Goal: Transaction & Acquisition: Purchase product/service

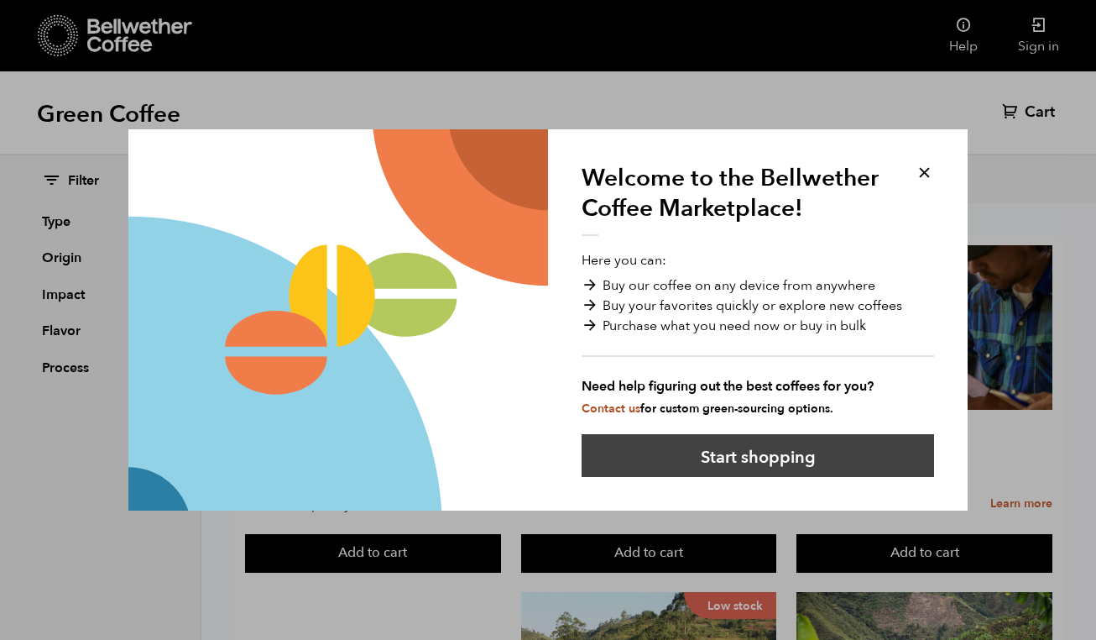
click at [743, 453] on button "Start shopping" at bounding box center [758, 455] width 353 height 43
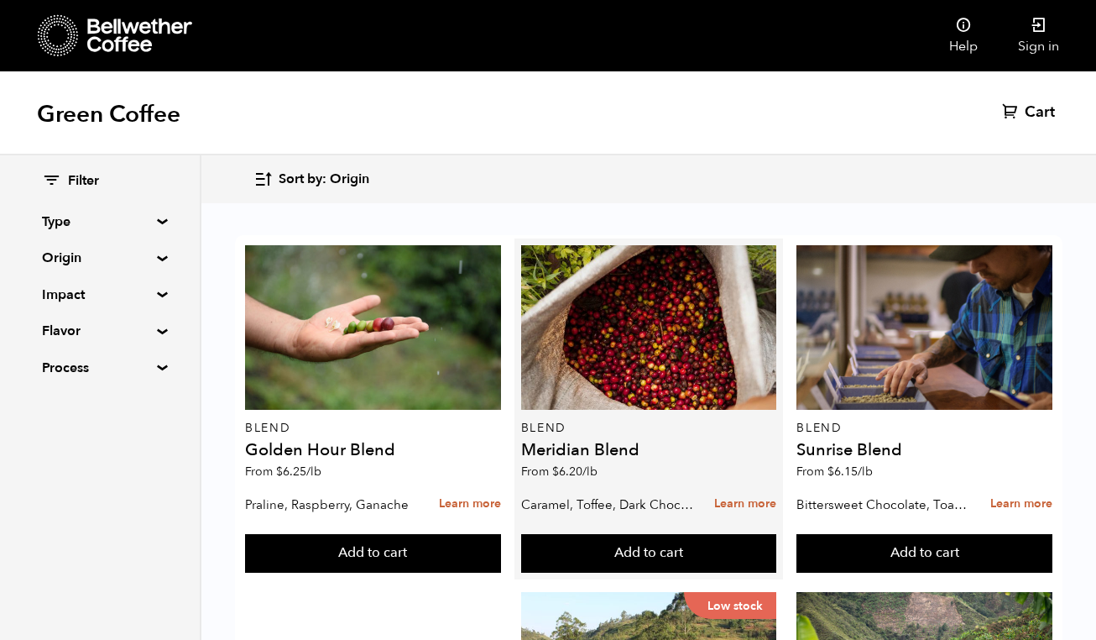
scroll to position [115, 0]
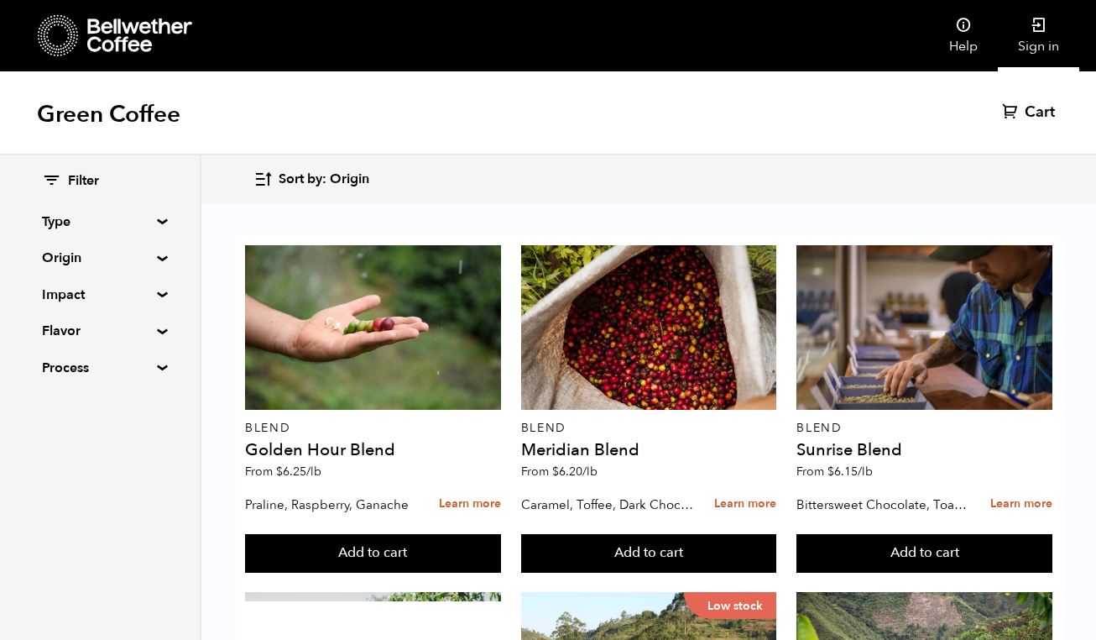
click at [1047, 30] on link "Sign in" at bounding box center [1038, 35] width 81 height 71
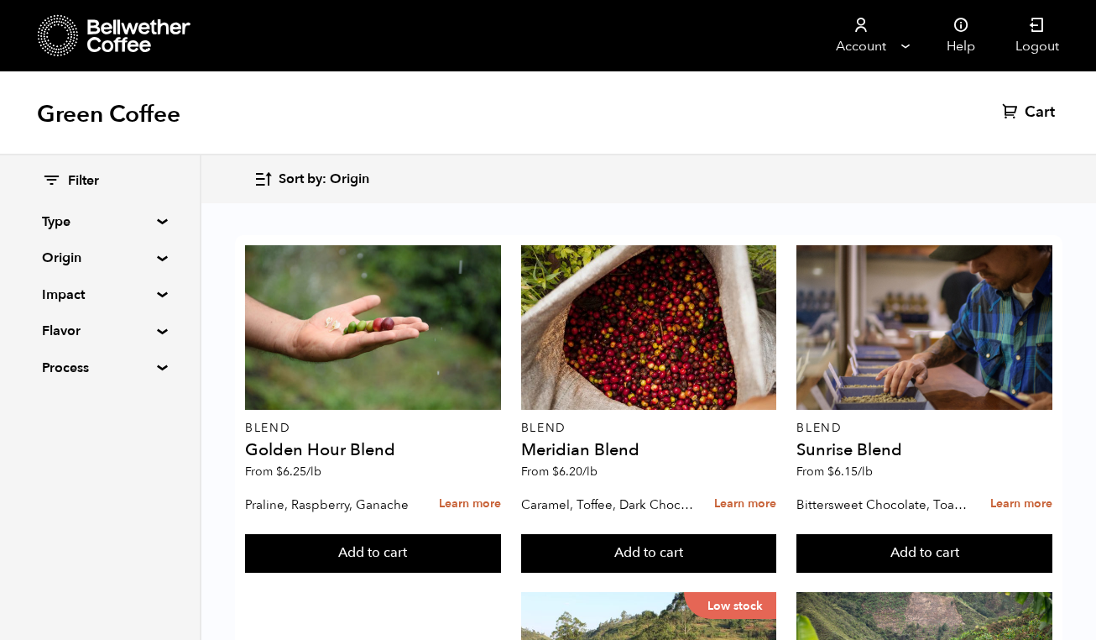
scroll to position [1083, 0]
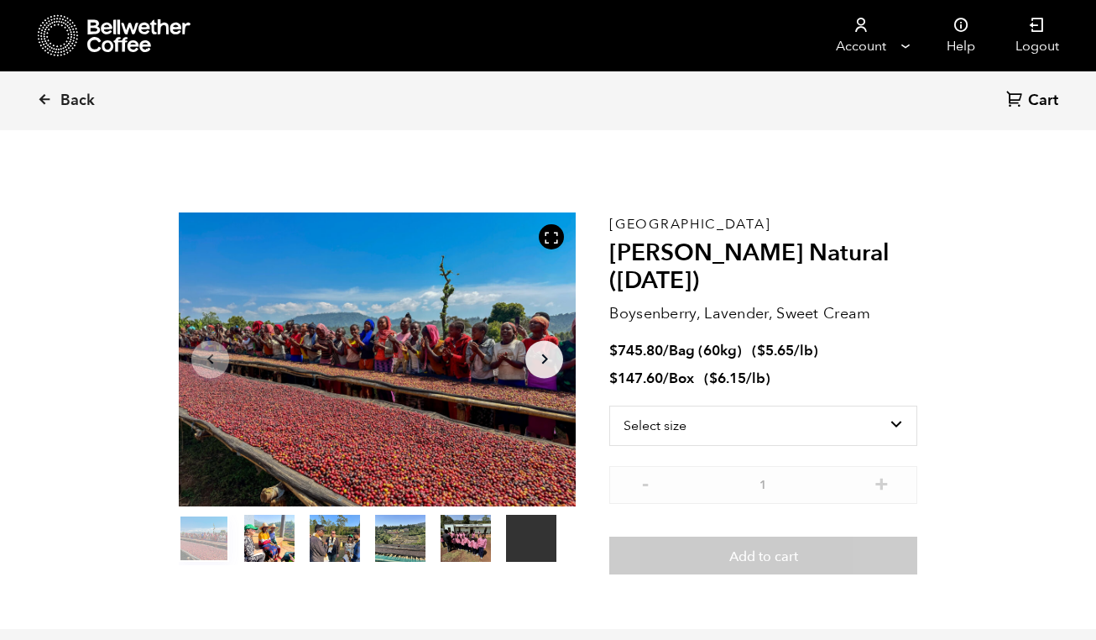
scroll to position [730, 719]
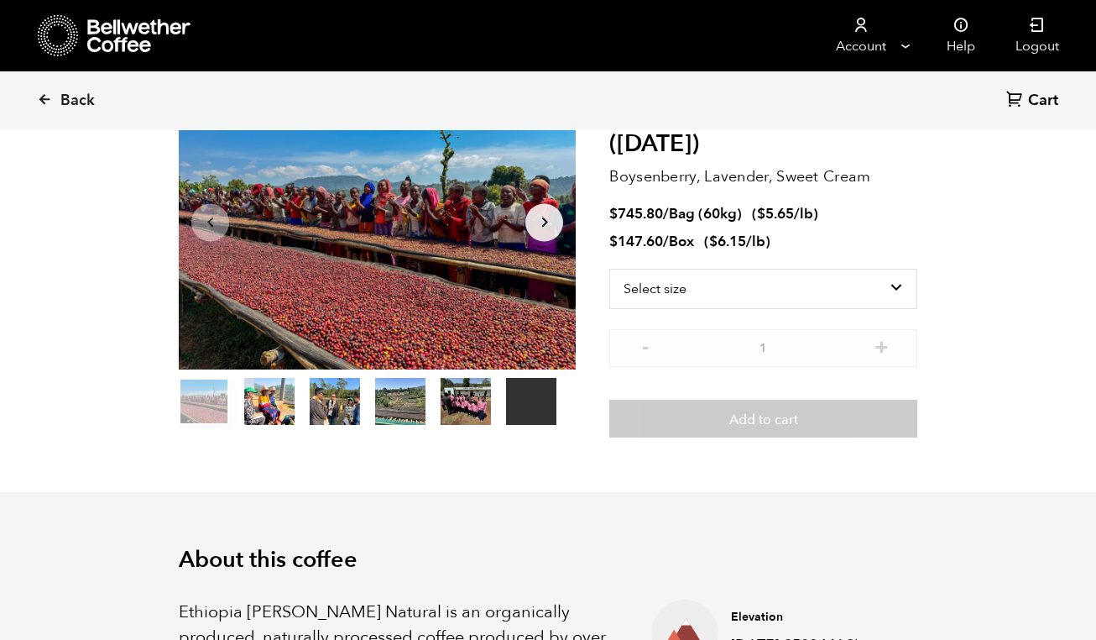
scroll to position [127, 0]
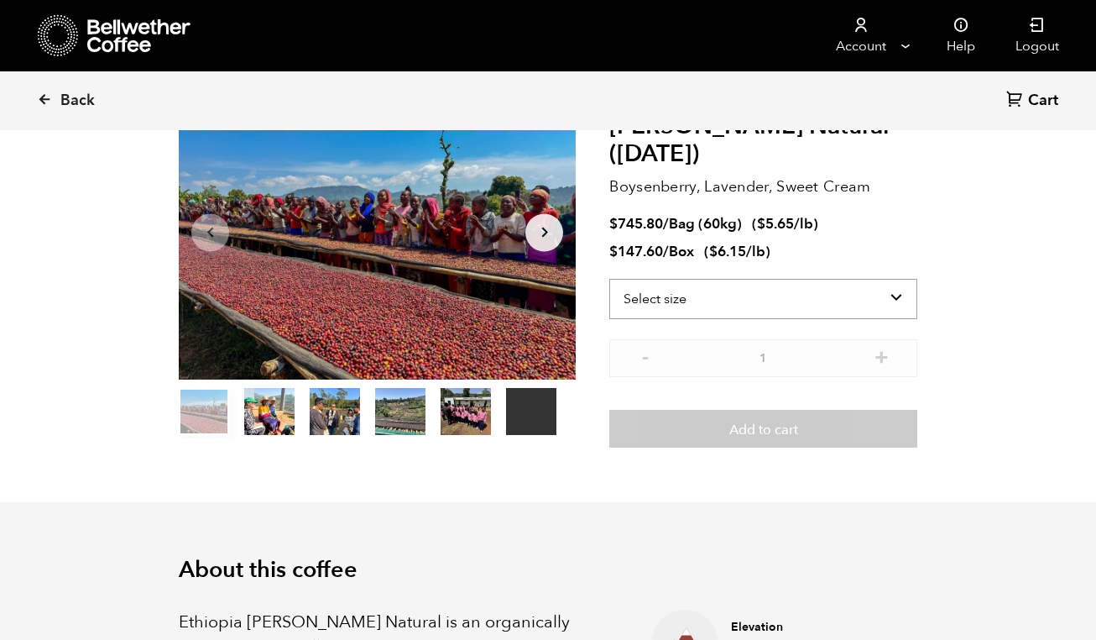
click at [903, 296] on select "Select size Bag (60kg) (132 lbs) Box (24 lbs)" at bounding box center [764, 299] width 308 height 40
click at [610, 279] on select "Select size Bag (60kg) (132 lbs) Box (24 lbs)" at bounding box center [764, 299] width 308 height 40
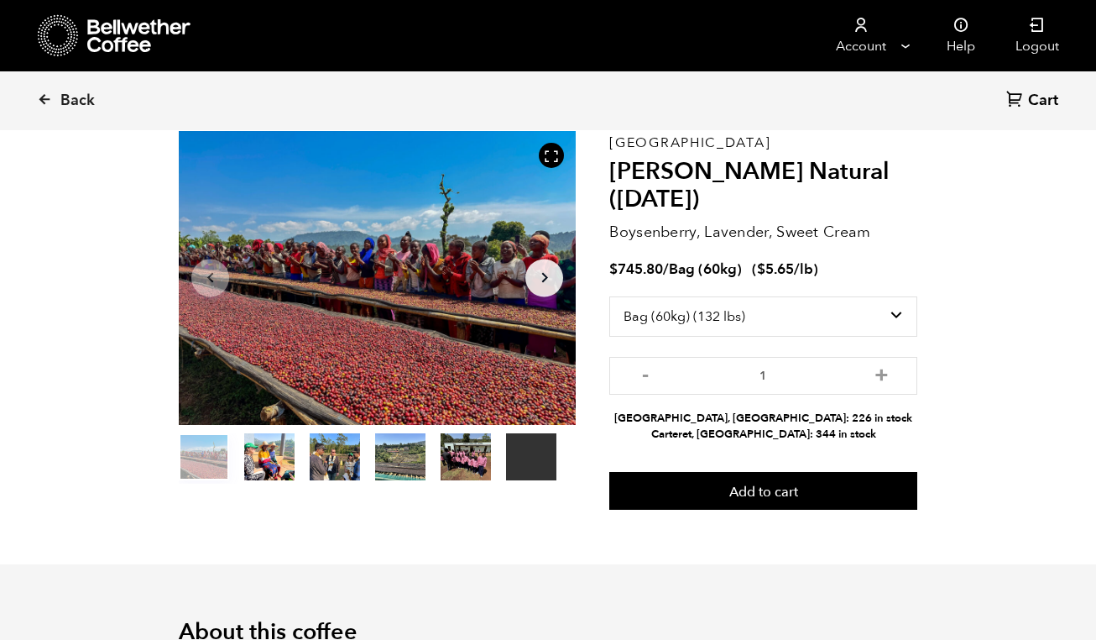
scroll to position [71, 0]
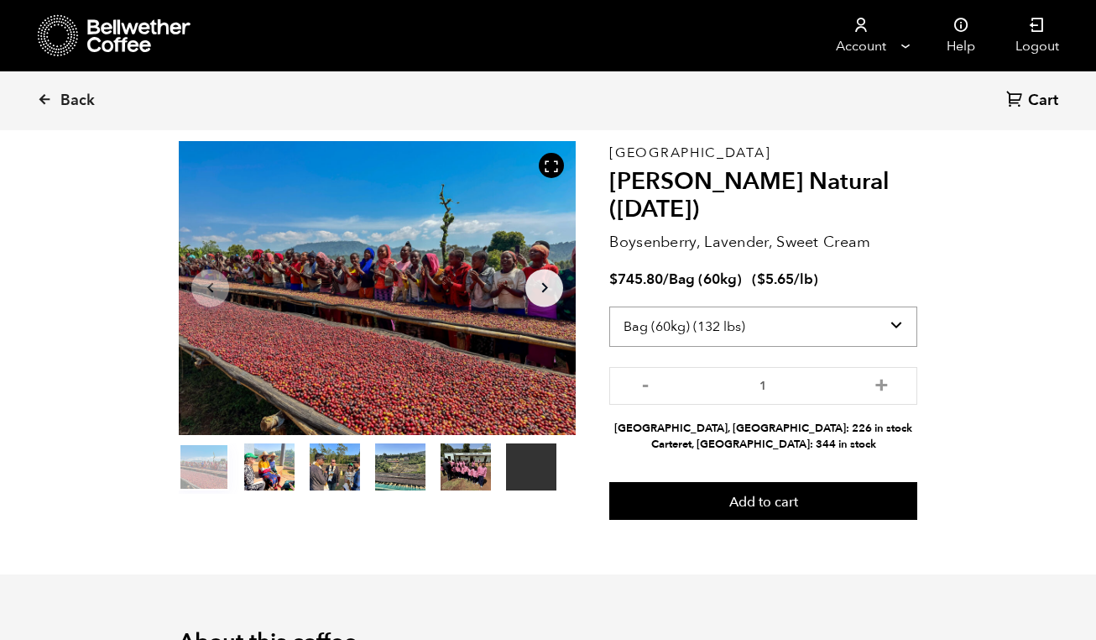
click at [897, 323] on select "Select size Bag (60kg) (132 lbs) Box (24 lbs)" at bounding box center [764, 326] width 308 height 40
click at [610, 306] on select "Select size Bag (60kg) (132 lbs) Box (24 lbs)" at bounding box center [764, 326] width 308 height 40
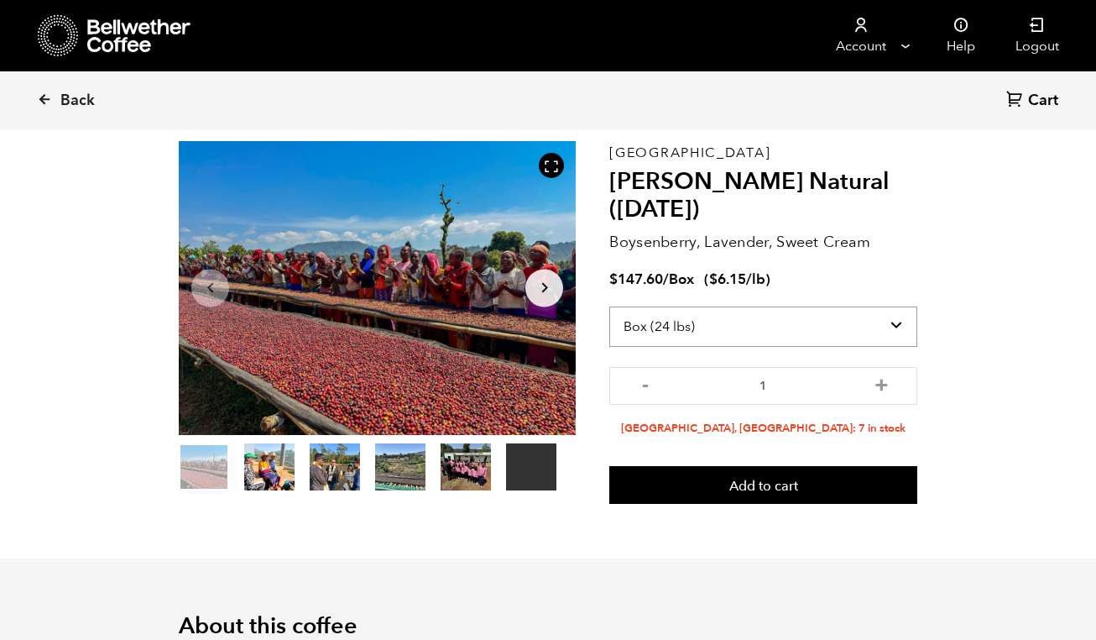
click at [898, 327] on select "Select size Bag (60kg) (132 lbs) Box (24 lbs)" at bounding box center [764, 326] width 308 height 40
click at [883, 321] on select "Select size Bag (60kg) (132 lbs) Box (24 lbs)" at bounding box center [764, 326] width 308 height 40
select select "bag-3"
click at [610, 306] on select "Select size Bag (60kg) (132 lbs) Box (24 lbs)" at bounding box center [764, 326] width 308 height 40
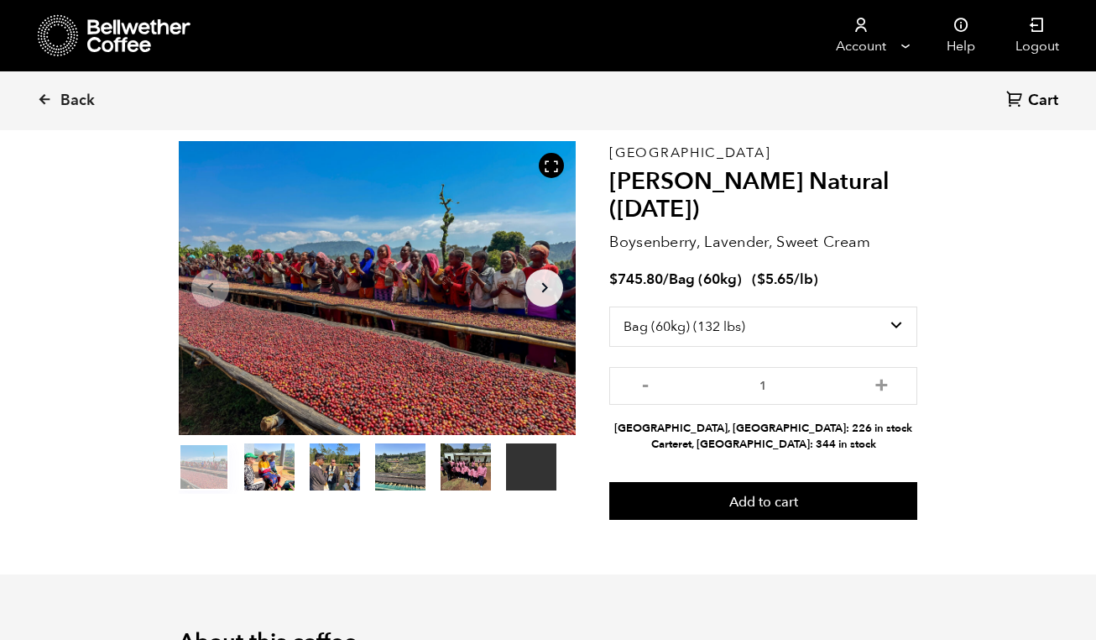
click at [54, 103] on link "Back" at bounding box center [89, 100] width 104 height 57
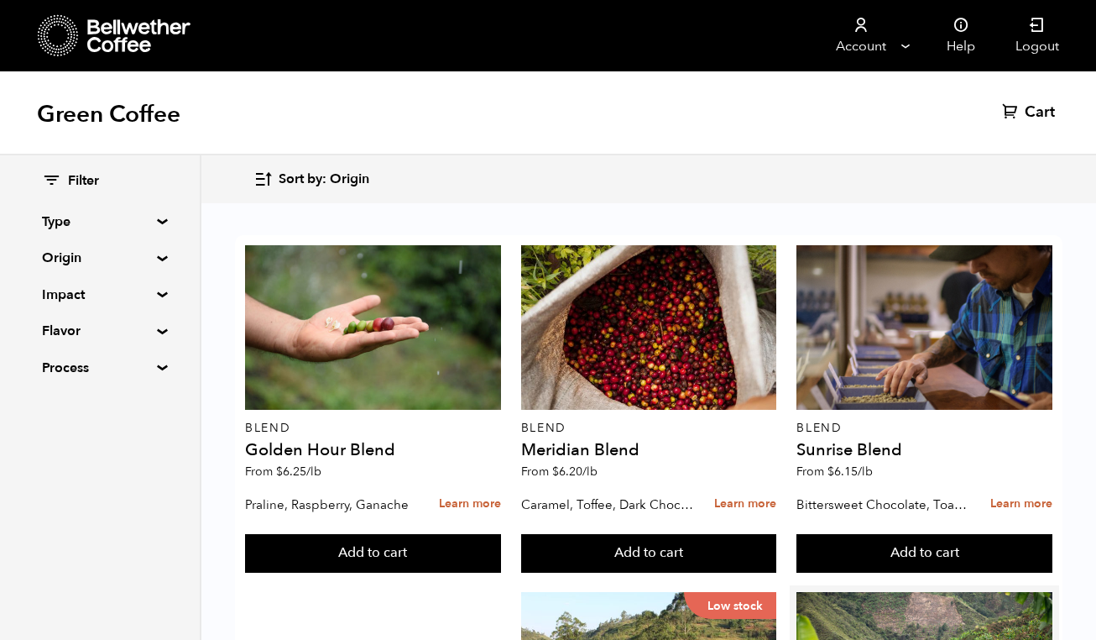
scroll to position [652, 0]
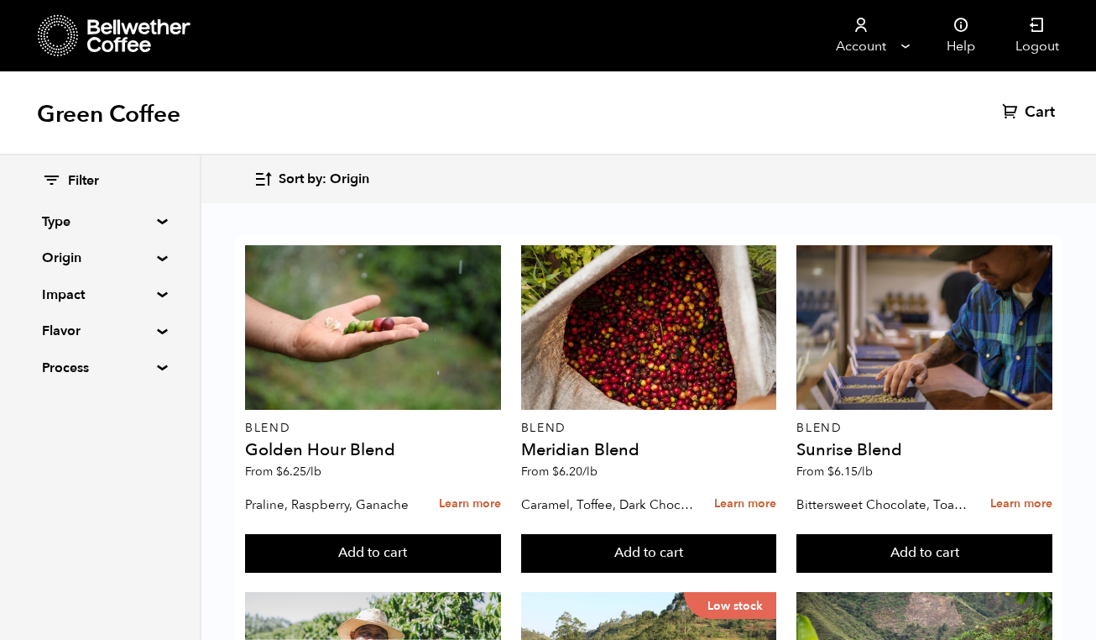
click at [156, 325] on div "Filter Type Blend Single Origin Decaf Seasonal Year Round Origin Blend Brazil B…" at bounding box center [100, 274] width 200 height 239
click at [154, 339] on div "Filter Type Blend Single Origin Decaf Seasonal Year Round Origin Blend Brazil B…" at bounding box center [100, 274] width 200 height 239
click at [153, 334] on summary "Flavor" at bounding box center [100, 331] width 116 height 20
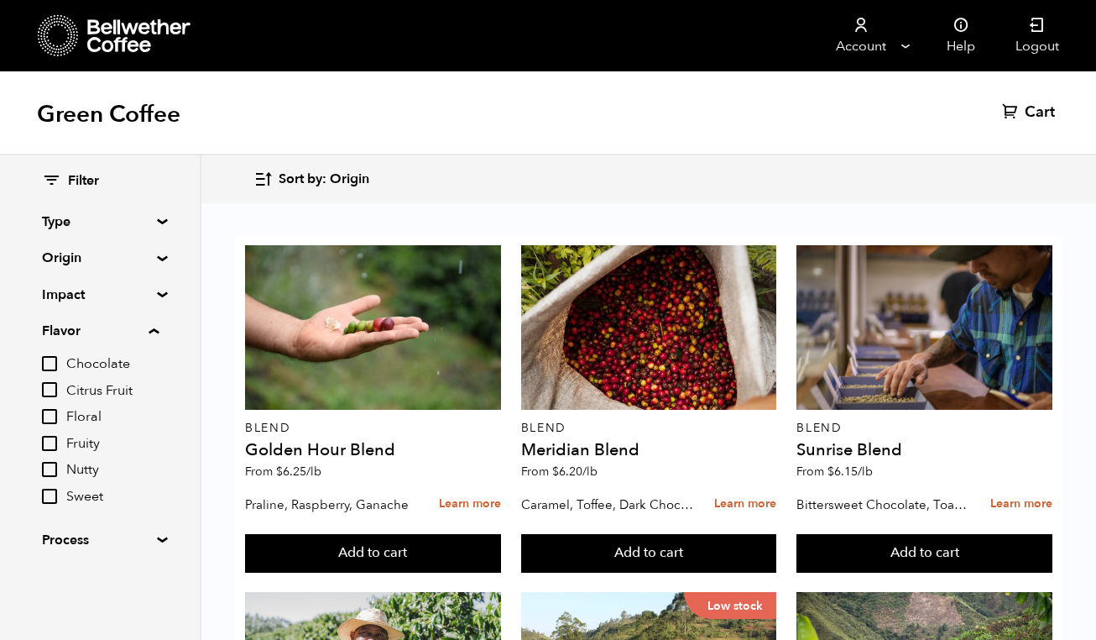
click at [120, 367] on span "Chocolate" at bounding box center [112, 364] width 92 height 18
click at [0, 0] on input "Chocolate" at bounding box center [0, 0] width 0 height 0
checkbox input "true"
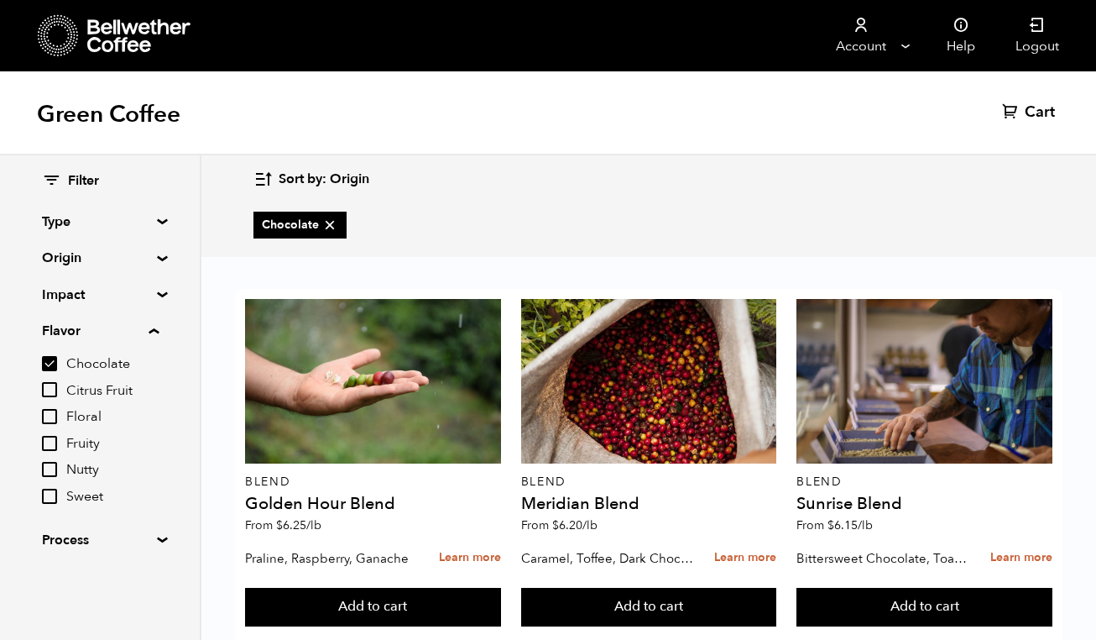
click at [57, 469] on input "Nutty" at bounding box center [49, 469] width 15 height 15
checkbox input "true"
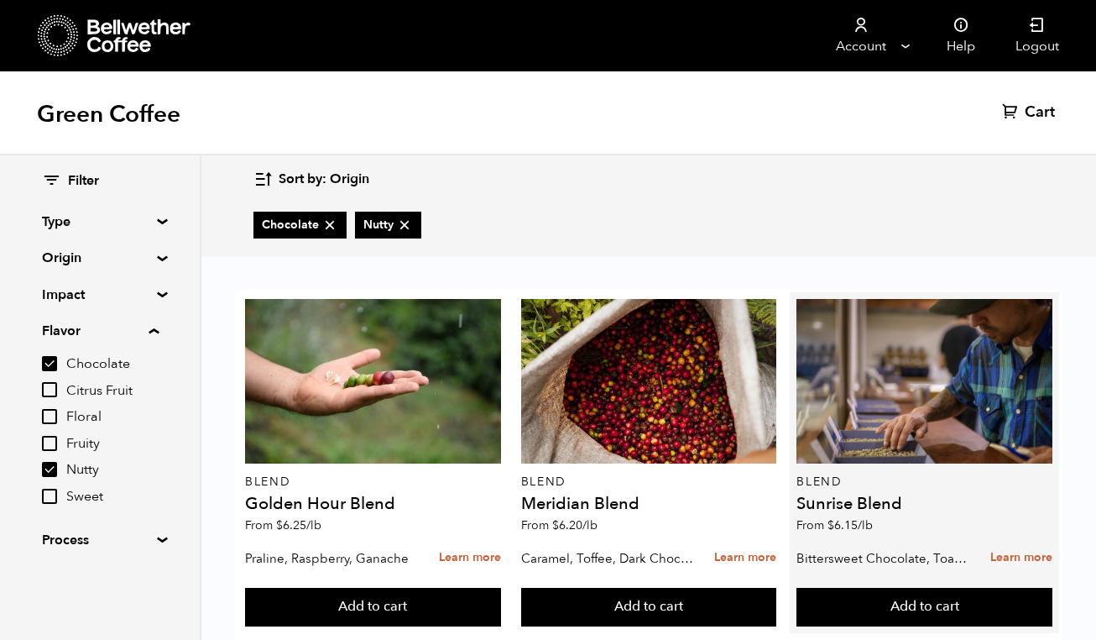
scroll to position [1161, 0]
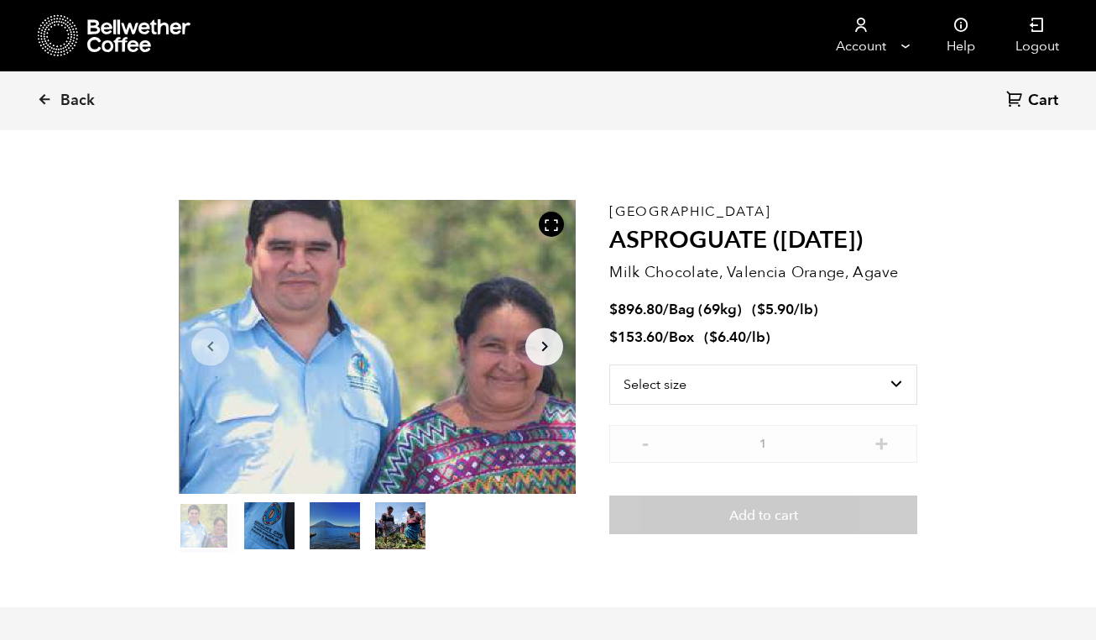
scroll to position [7, 0]
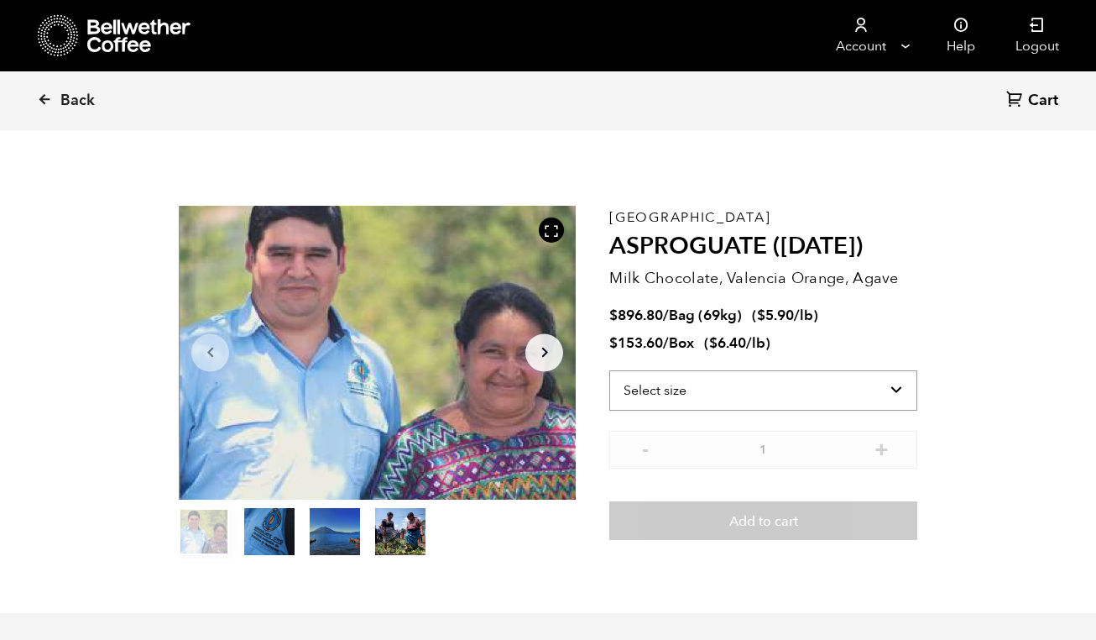
click at [898, 390] on select "Select size Bag (69kg) (152 lbs) Box (24 lbs)" at bounding box center [764, 390] width 308 height 40
select select "box"
click at [610, 370] on select "Select size Bag (69kg) (152 lbs) Box (24 lbs)" at bounding box center [764, 390] width 308 height 40
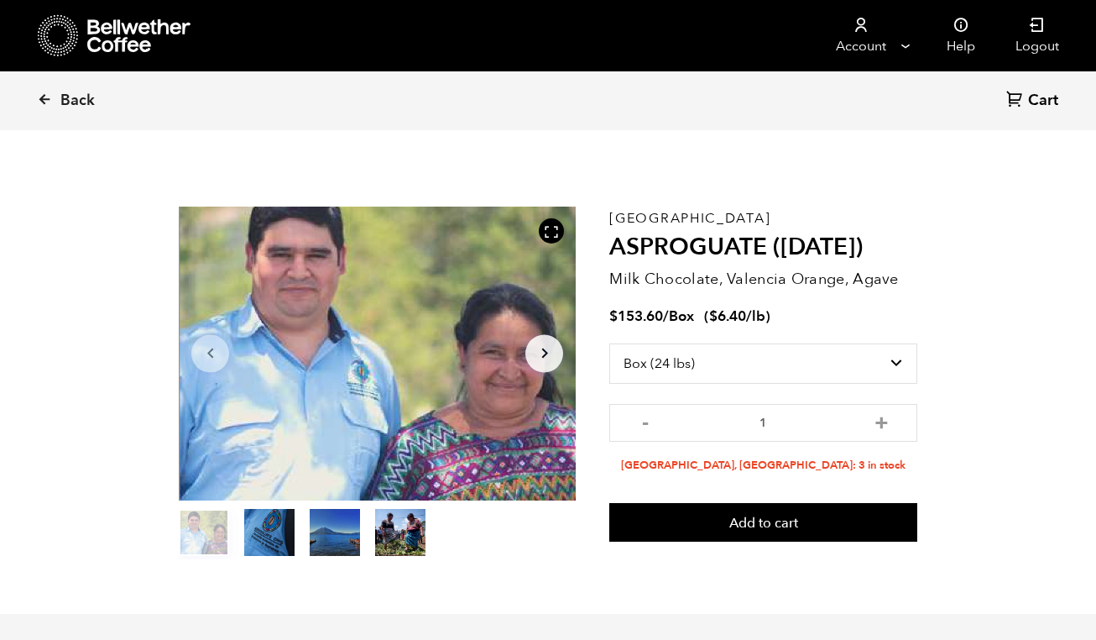
scroll to position [0, 0]
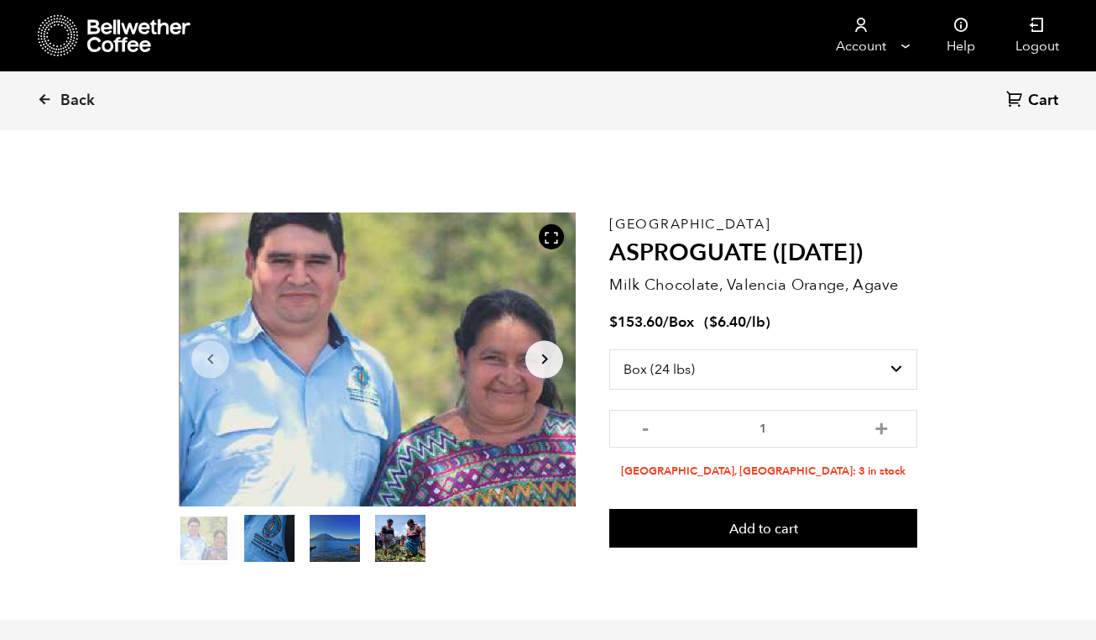
click at [952, 178] on section "Item 1 of 4 Arrow Left Arrow Right item 0 item 1 item 2 item 3 Item 1 of 4 Guat…" at bounding box center [548, 389] width 823 height 462
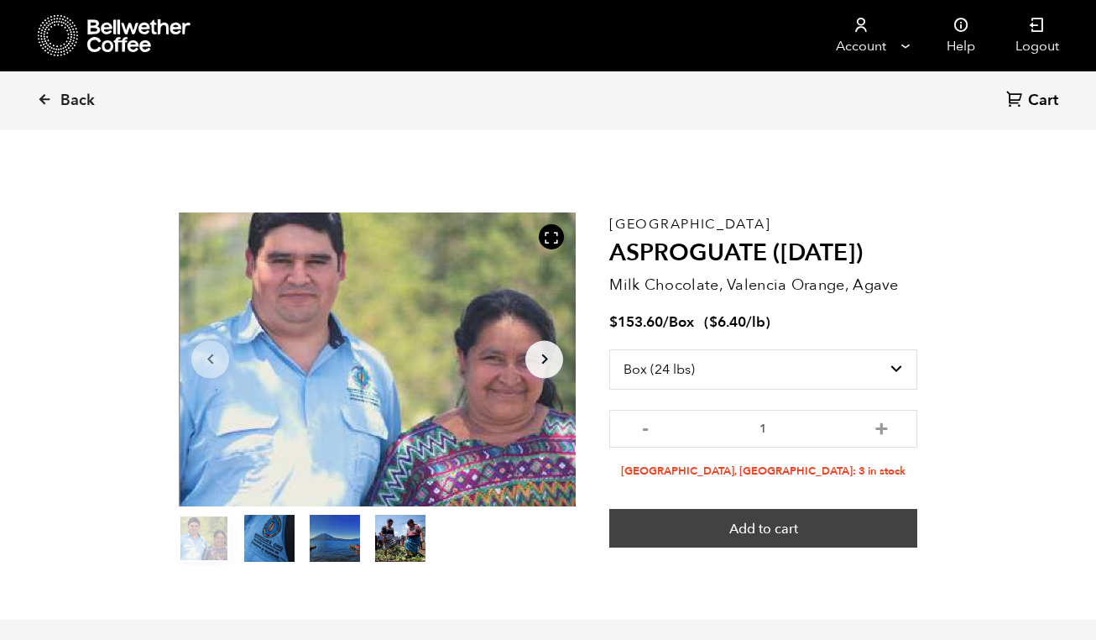
click at [805, 526] on button "Add to cart" at bounding box center [764, 528] width 308 height 39
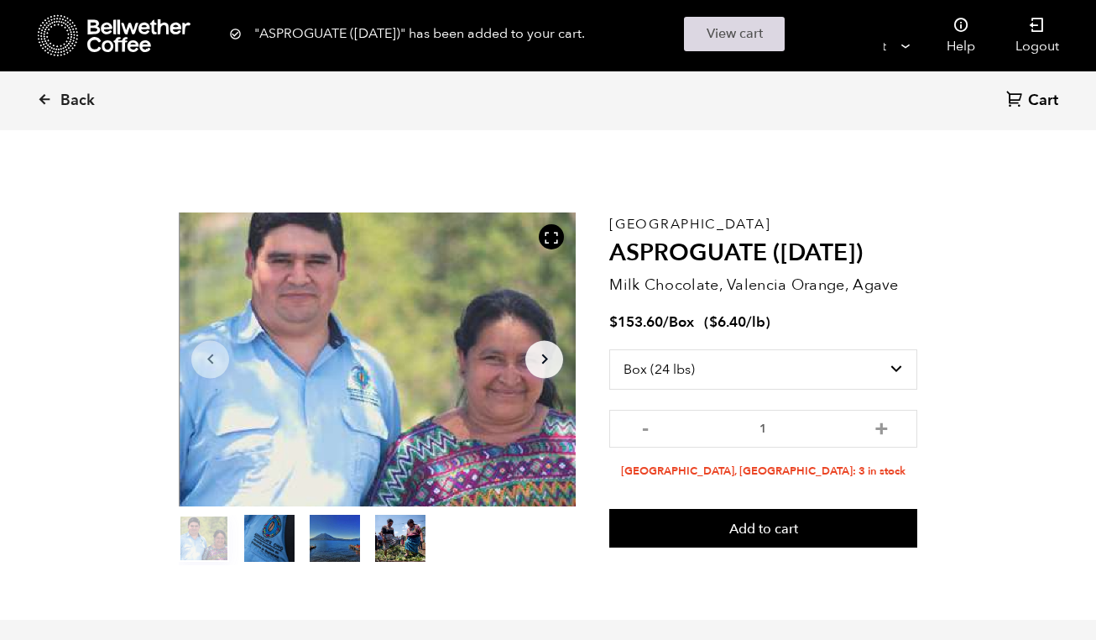
click at [751, 35] on link "View cart" at bounding box center [734, 34] width 101 height 34
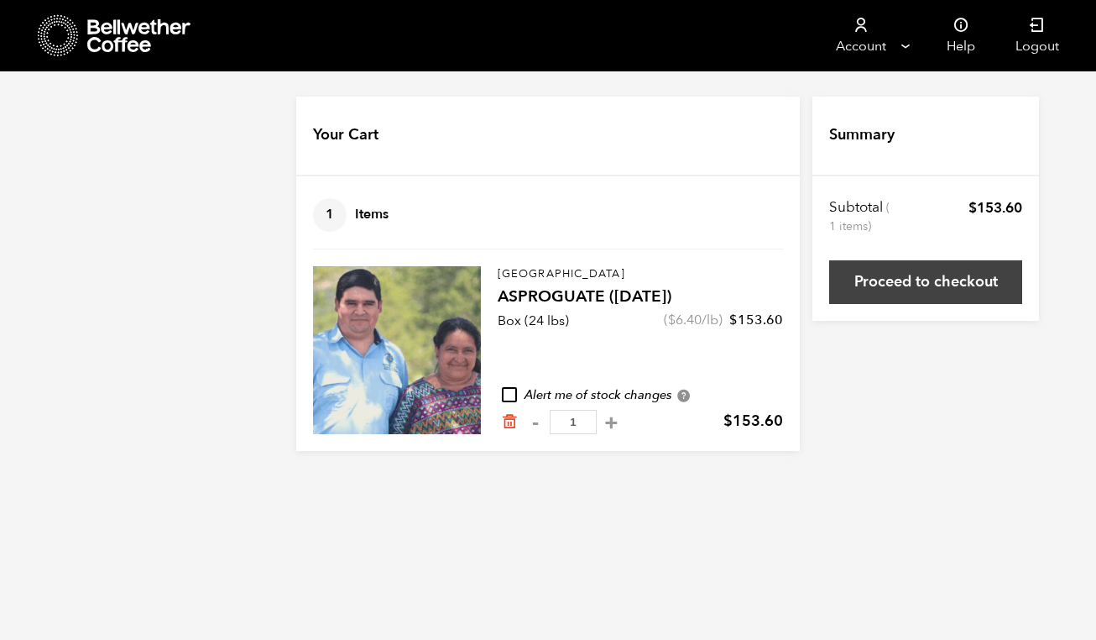
click at [873, 293] on link "Proceed to checkout" at bounding box center [925, 282] width 193 height 44
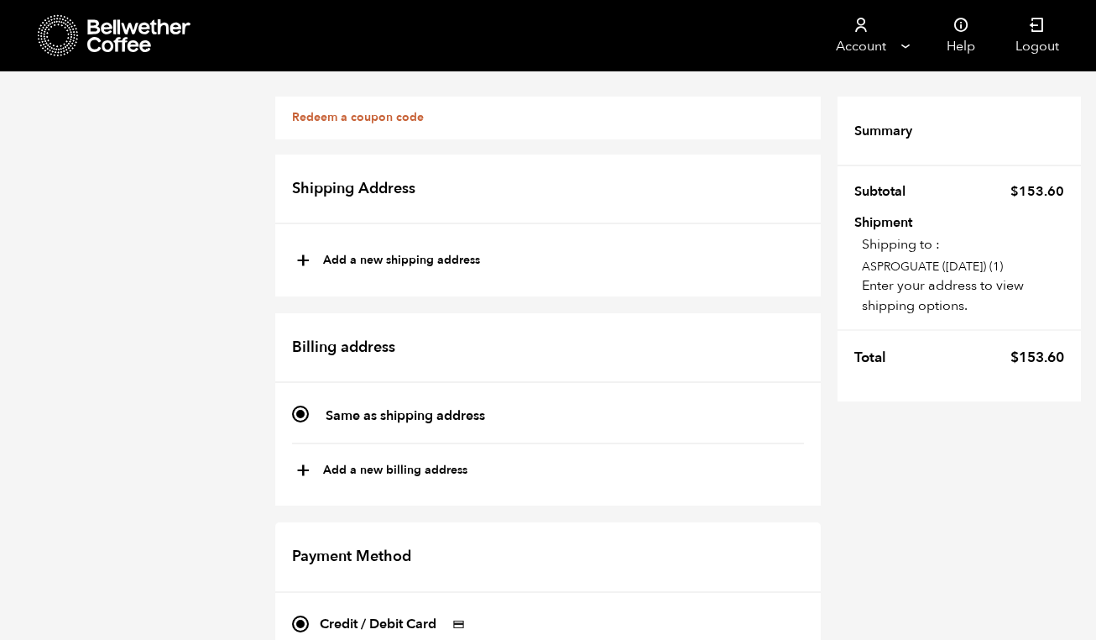
click at [442, 264] on button "+ Add a new shipping address" at bounding box center [388, 261] width 184 height 29
type input "New address"
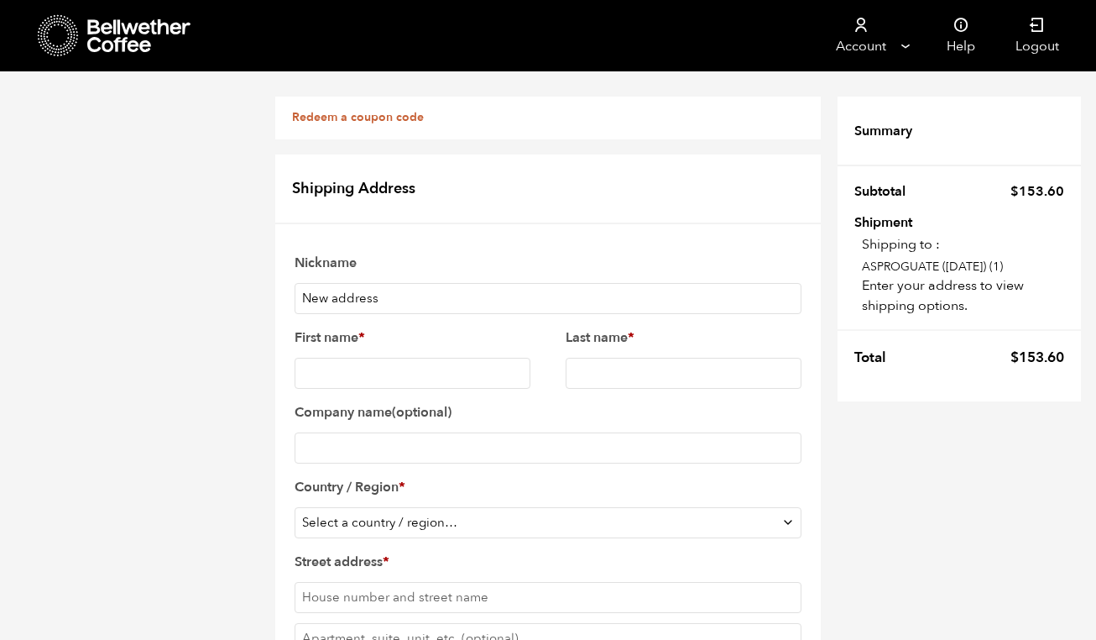
click at [441, 296] on input "New address" at bounding box center [548, 298] width 507 height 31
drag, startPoint x: 392, startPoint y: 248, endPoint x: 264, endPoint y: 243, distance: 128.5
click at [319, 358] on input "First name *" at bounding box center [413, 373] width 236 height 31
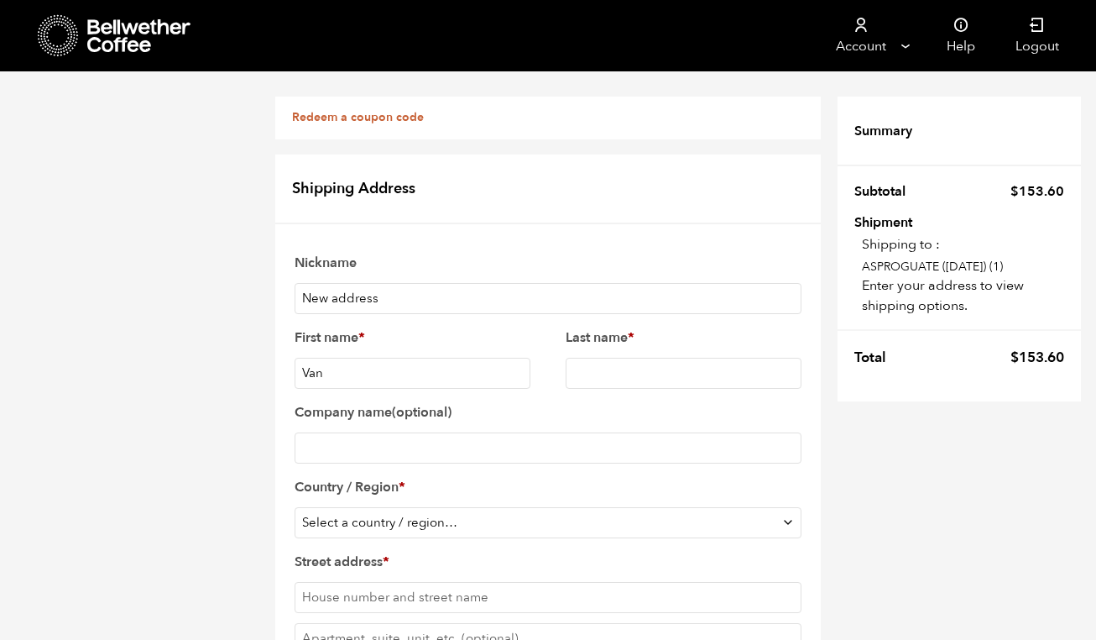
type input "Van"
click at [669, 358] on input "Last name *" at bounding box center [684, 373] width 236 height 31
type input "Dang"
click at [600, 432] on input "Company name (optional)" at bounding box center [548, 447] width 507 height 31
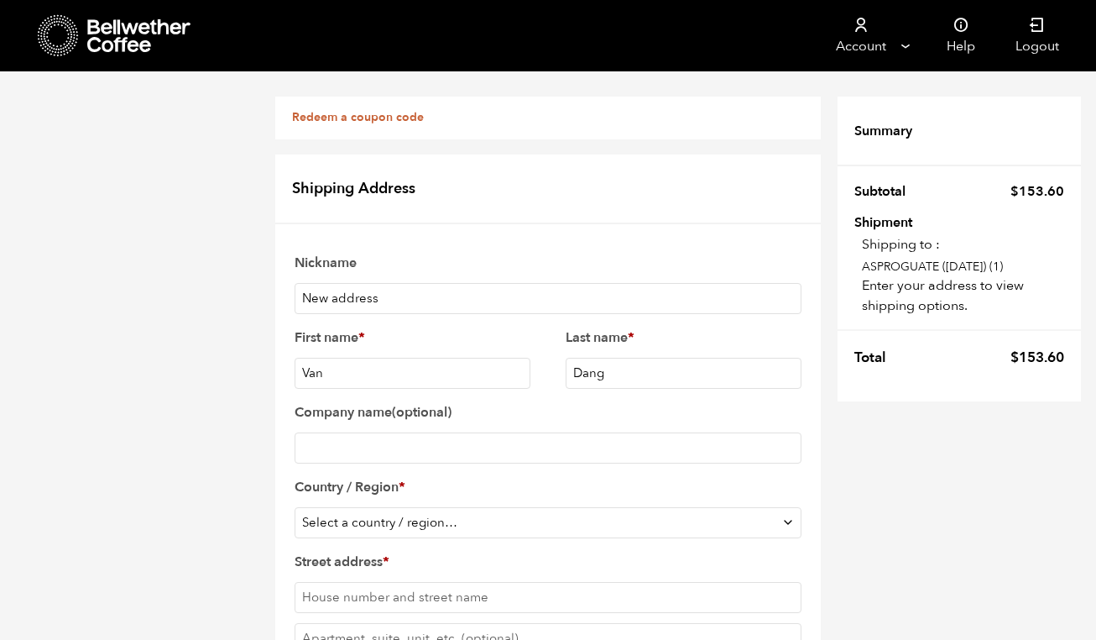
click at [578, 507] on select "Select a country / region… Afghanistan Åland Islands Albania Algeria American S…" at bounding box center [548, 522] width 507 height 31
select select "US"
click at [295, 507] on select "Select a country / region… Afghanistan Åland Islands Albania Algeria American S…" at bounding box center [548, 522] width 507 height 31
click at [493, 581] on input "Street address *" at bounding box center [548, 596] width 507 height 31
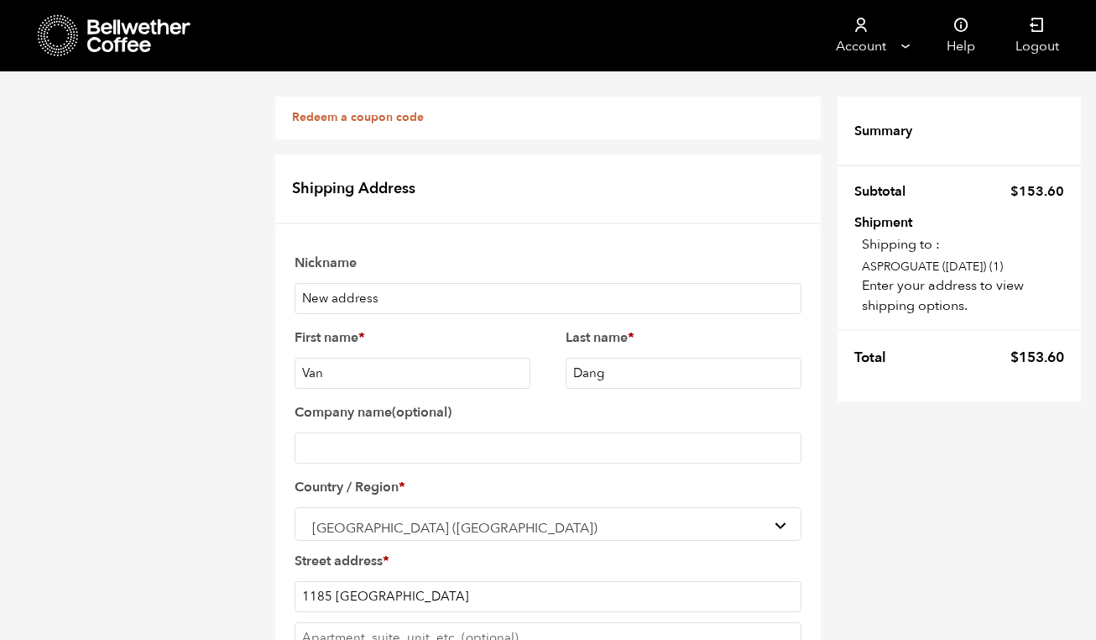
click at [327, 581] on input "1185 Broadway" at bounding box center [548, 596] width 507 height 31
type input "1175 Broadway"
click at [315, 622] on input "Apartment, suite, unit, etc. (optional)" at bounding box center [548, 637] width 507 height 31
type input "d"
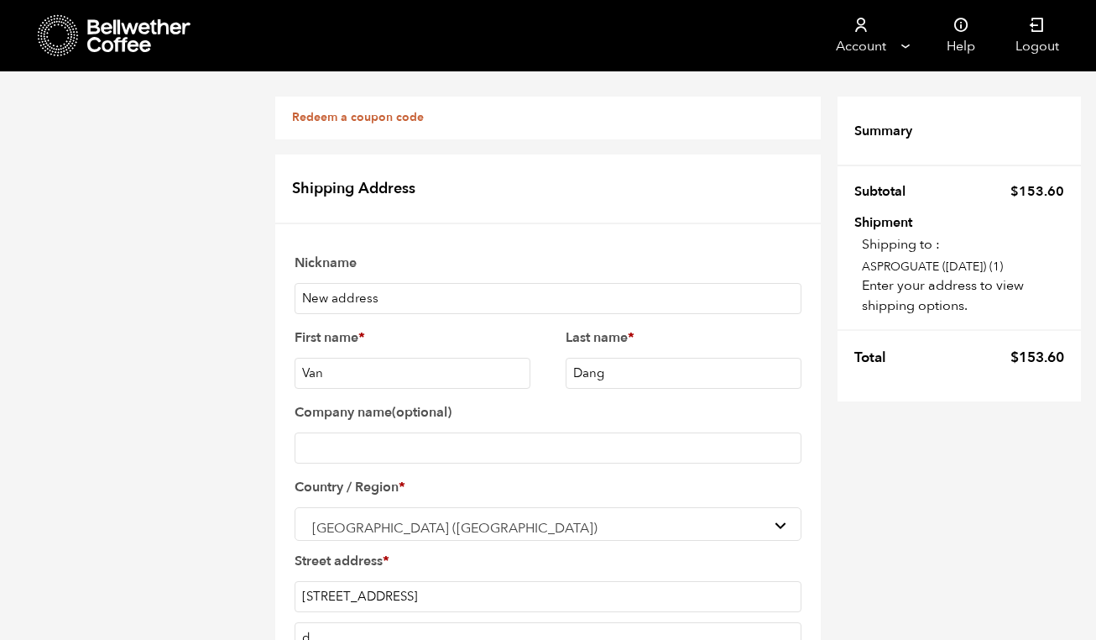
type input "Alameda"
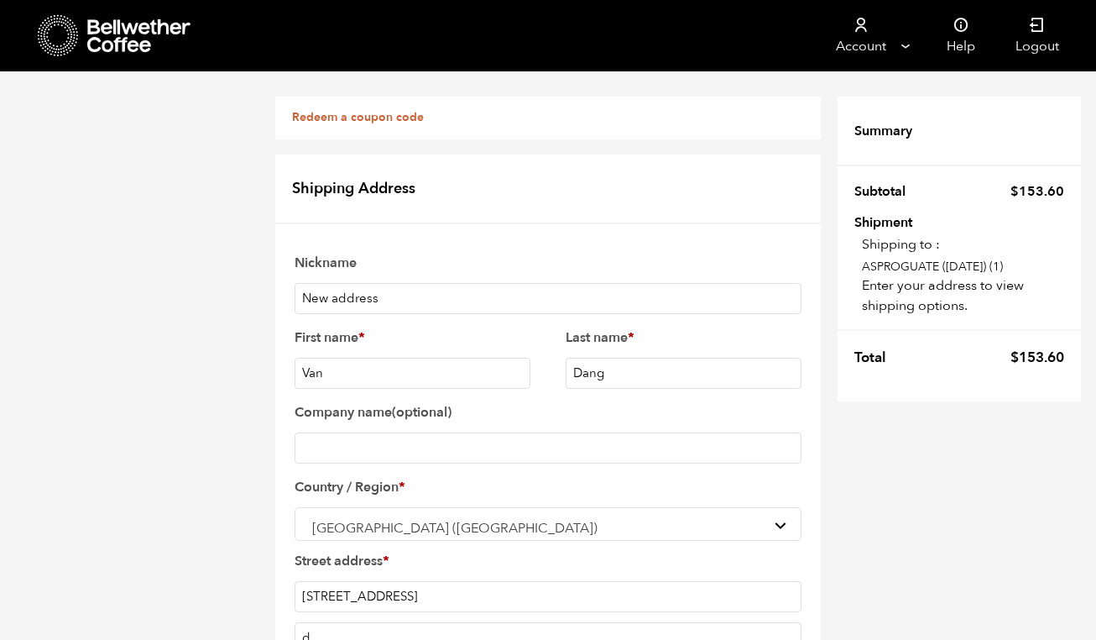
select select "CA"
type input "94501"
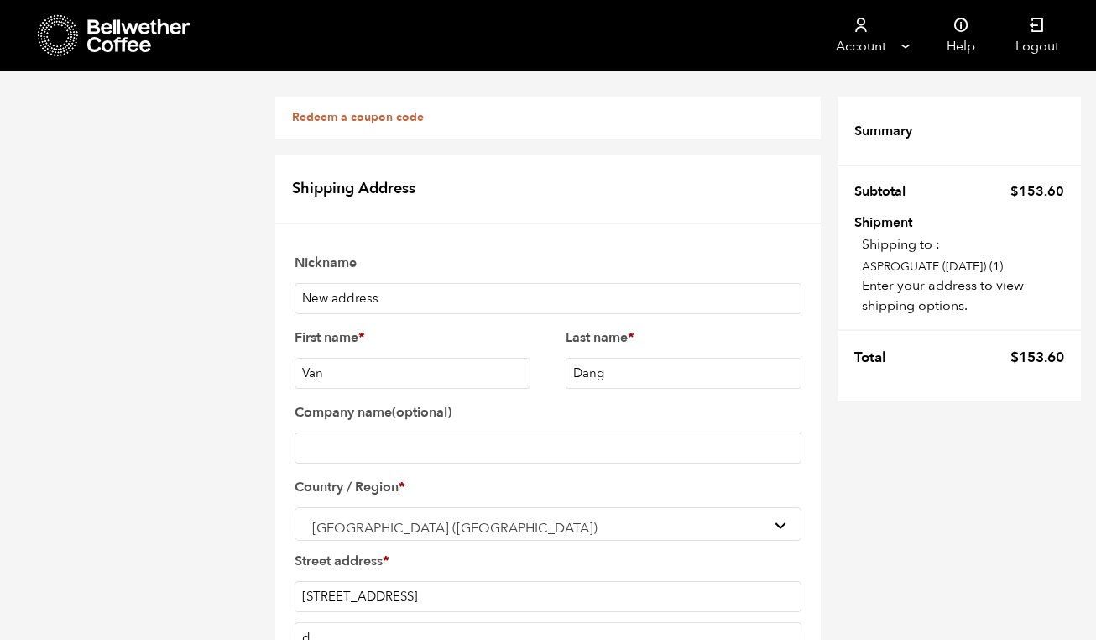
type input "5"
type input "4086342891"
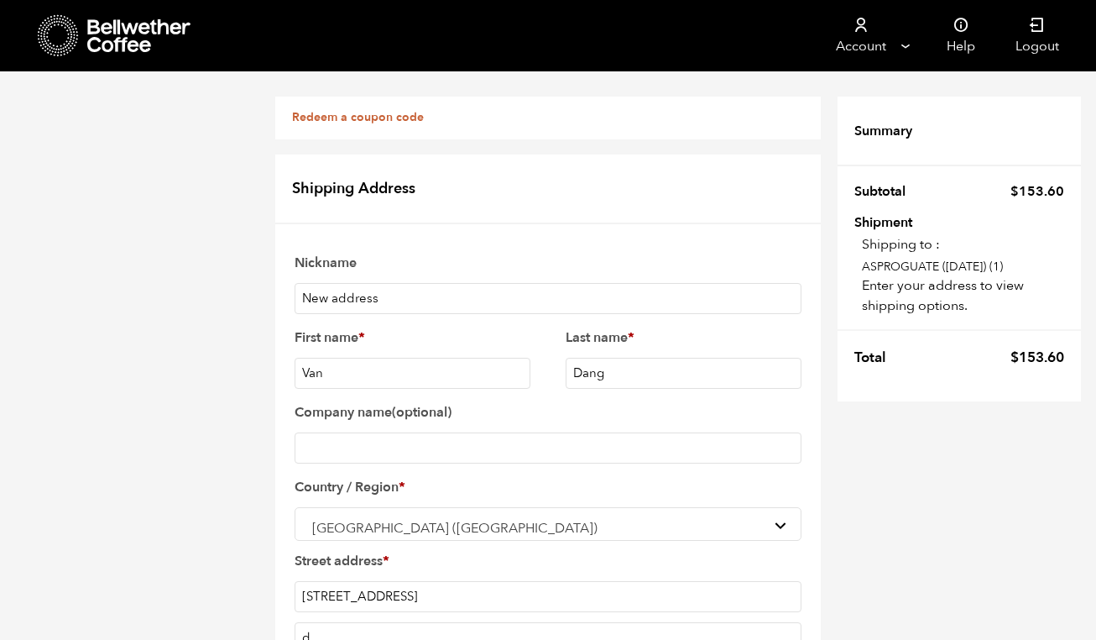
type input "thestrollcafeandbakery@gmail.com"
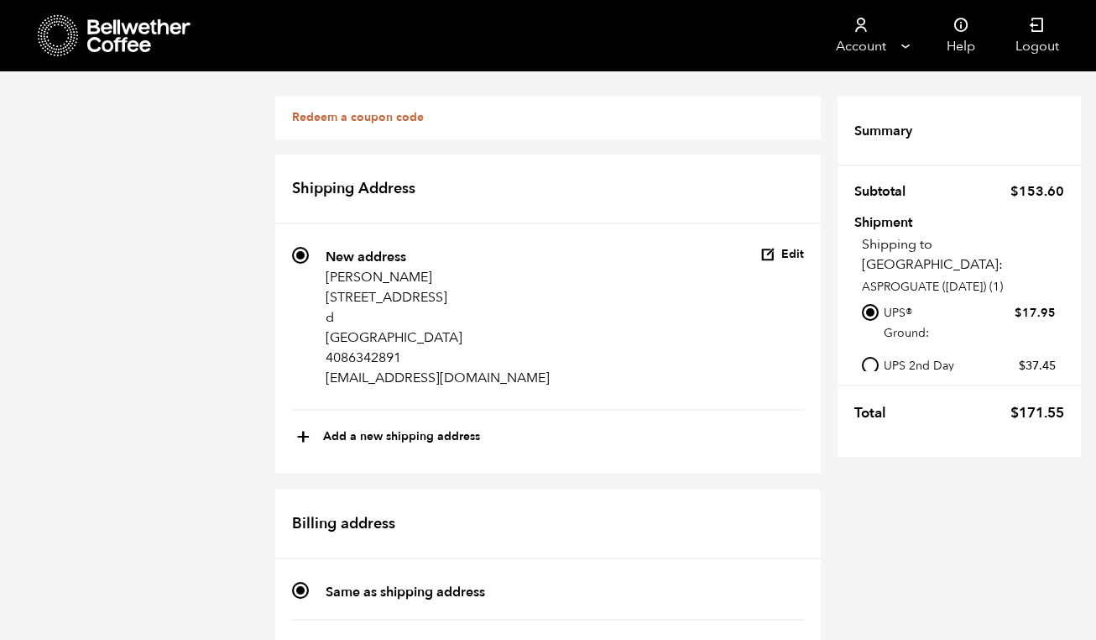
scroll to position [783, 0]
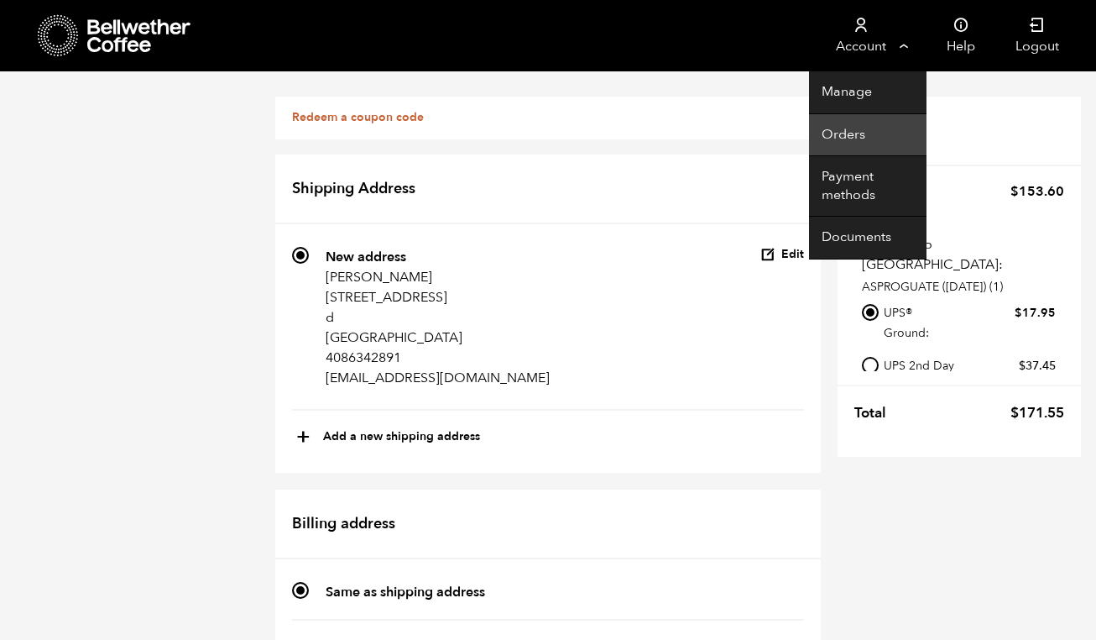
click at [871, 151] on link "Orders" at bounding box center [868, 135] width 118 height 43
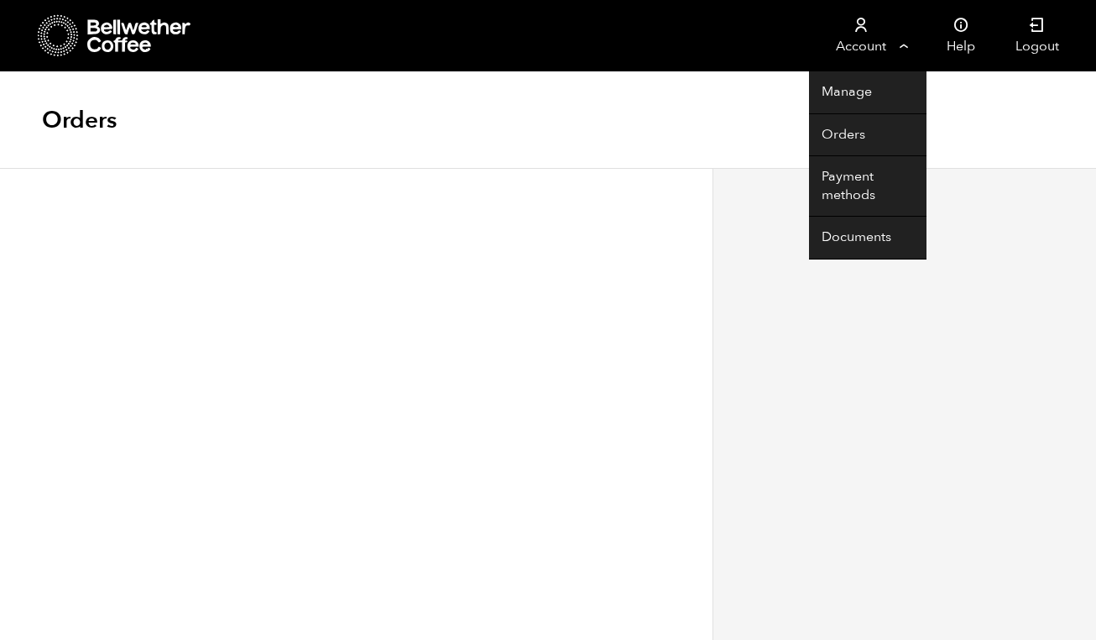
click at [903, 44] on link "Account" at bounding box center [860, 35] width 103 height 71
click at [870, 97] on link "Manage" at bounding box center [868, 92] width 118 height 43
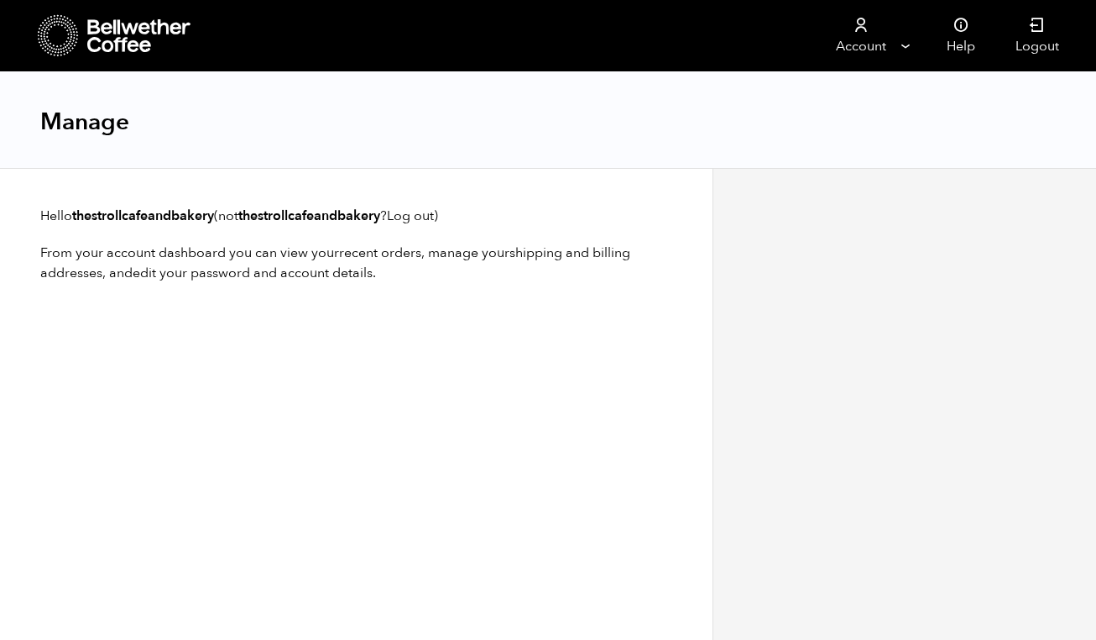
click at [541, 344] on div "Hello thestrollcafeandbakery (not thestrollcafeandbakery ? Log out ) From your …" at bounding box center [356, 404] width 713 height 472
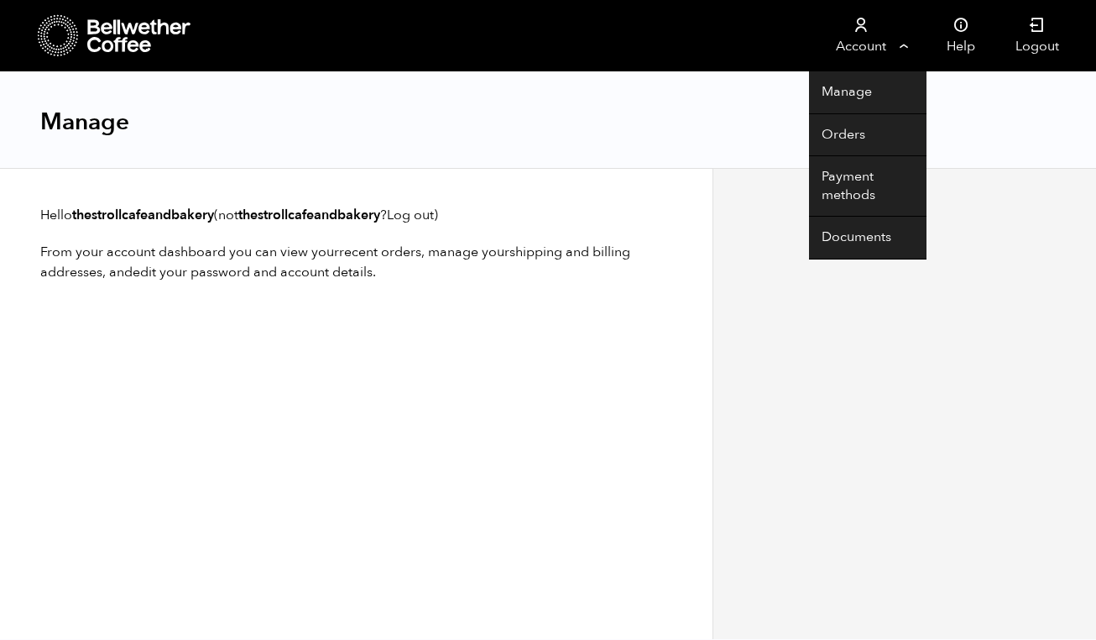
click at [882, 51] on link "Account" at bounding box center [860, 35] width 103 height 71
click at [868, 234] on link "Documents" at bounding box center [868, 238] width 118 height 43
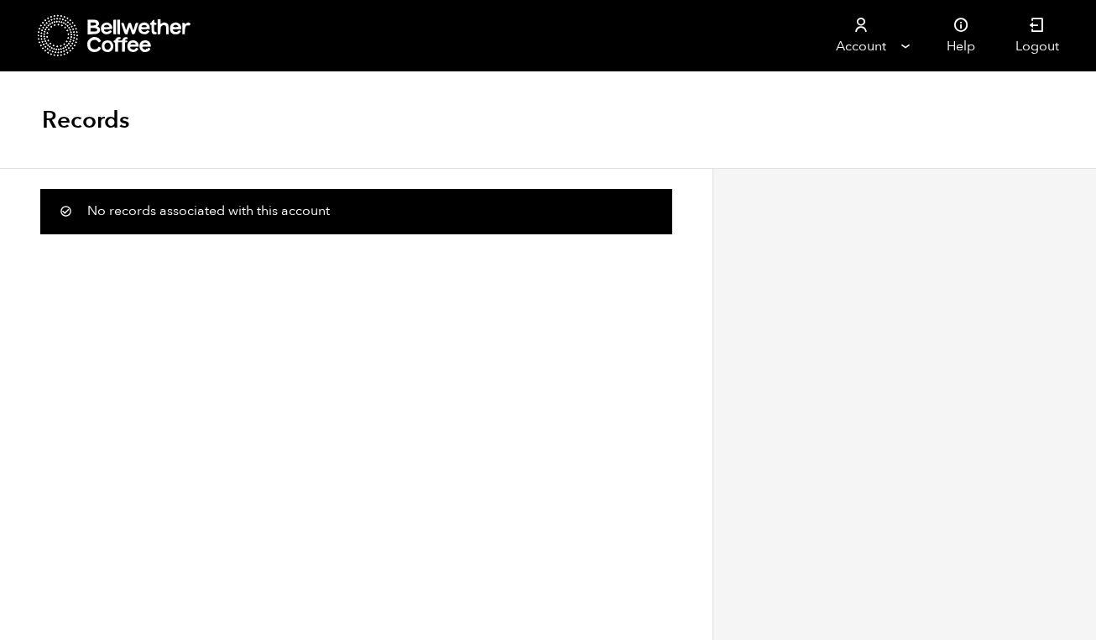
click at [235, 102] on div "Records" at bounding box center [548, 120] width 1096 height 97
click at [102, 9] on link at bounding box center [173, 35] width 271 height 71
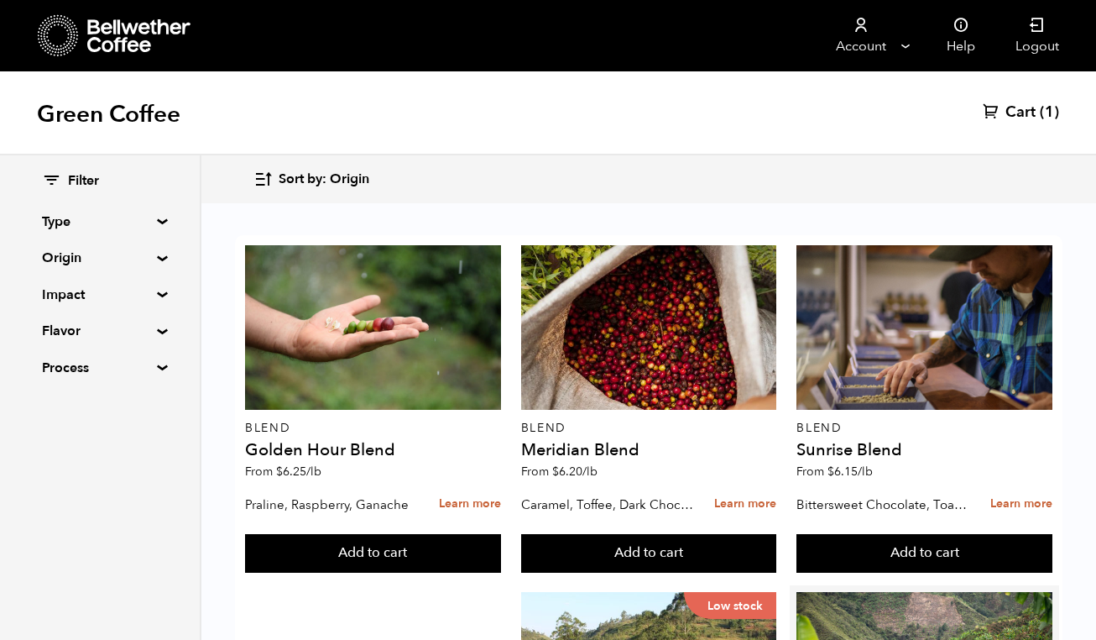
scroll to position [432, 0]
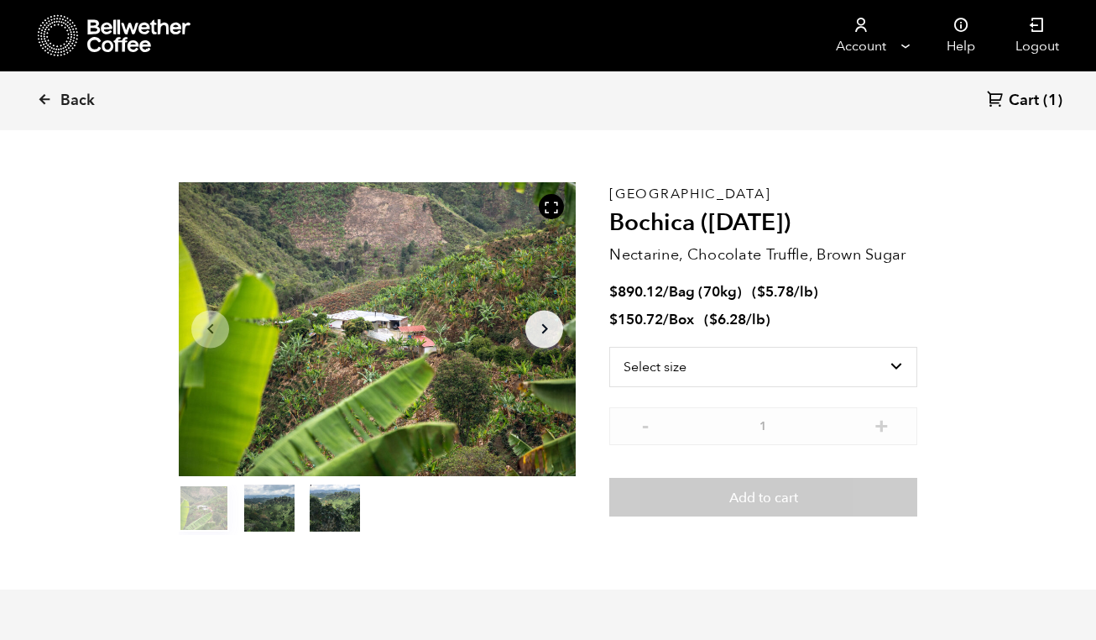
scroll to position [31, 0]
click at [901, 365] on select "Select size Bag (70kg) (154 lbs) Box (24 lbs)" at bounding box center [764, 366] width 308 height 40
select select "bag"
click at [610, 346] on select "Select size Bag (70kg) (154 lbs) Box (24 lbs)" at bounding box center [764, 366] width 308 height 40
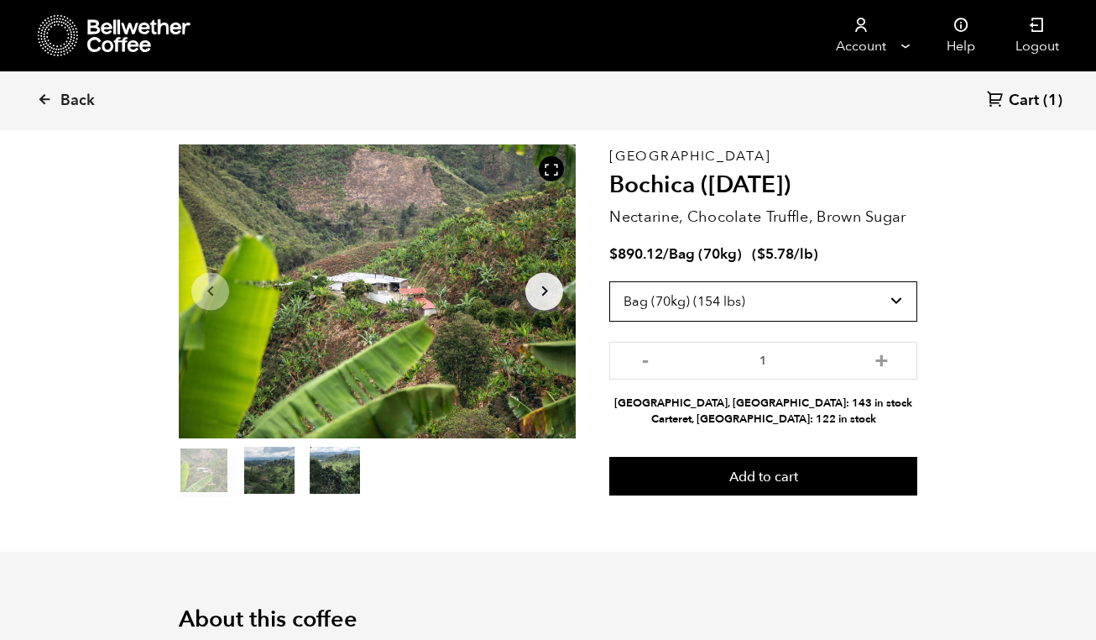
scroll to position [71, 0]
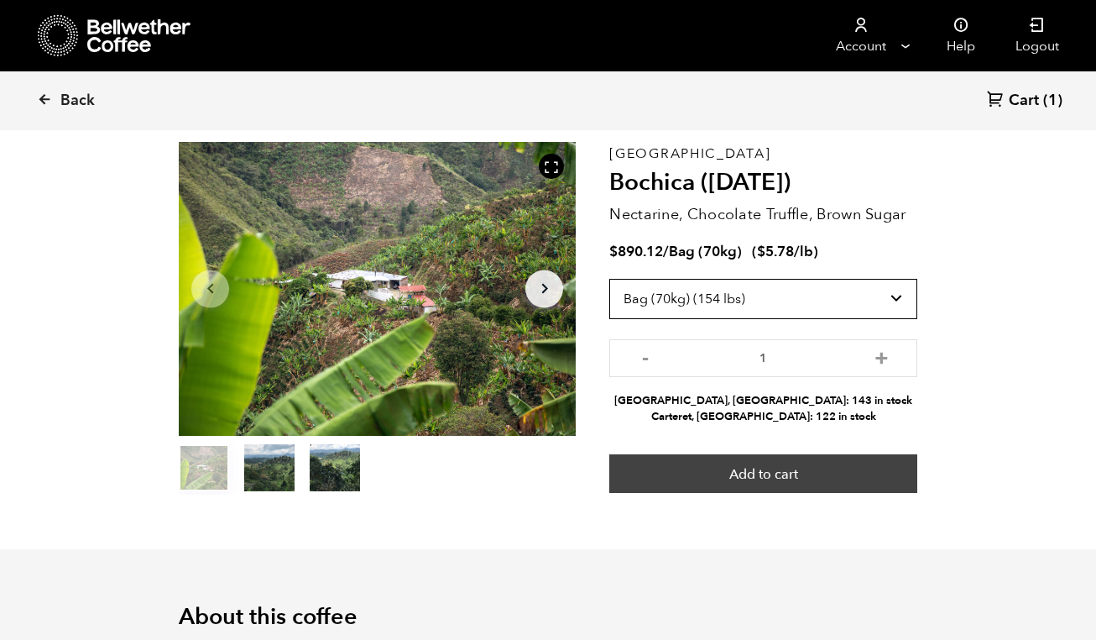
click at [863, 470] on button "Add to cart" at bounding box center [764, 473] width 308 height 39
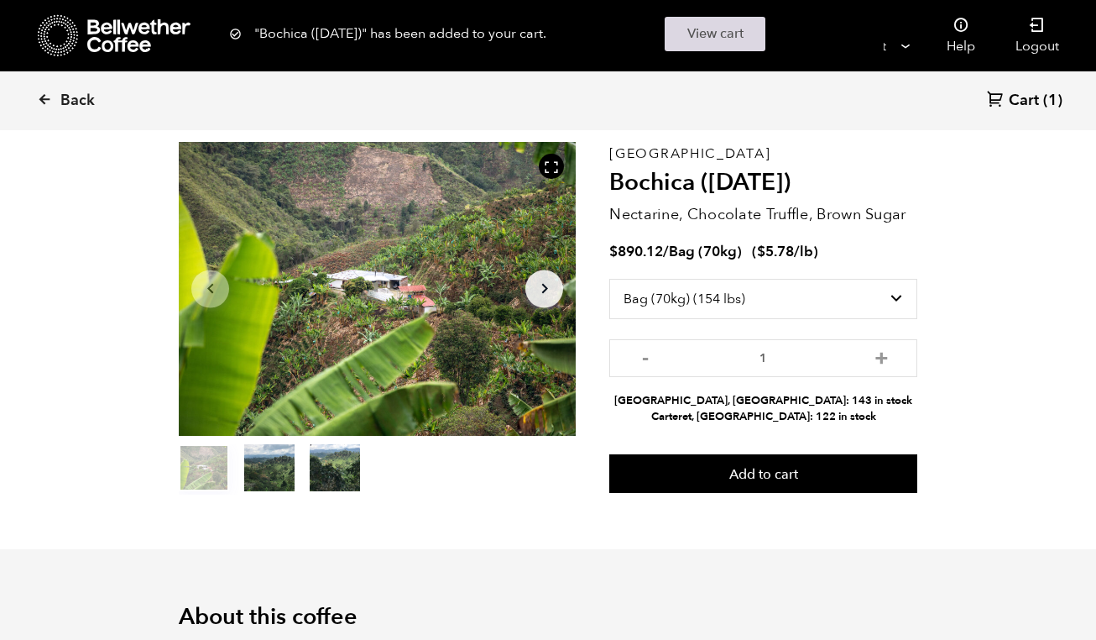
click at [735, 39] on link "View cart" at bounding box center [715, 34] width 101 height 34
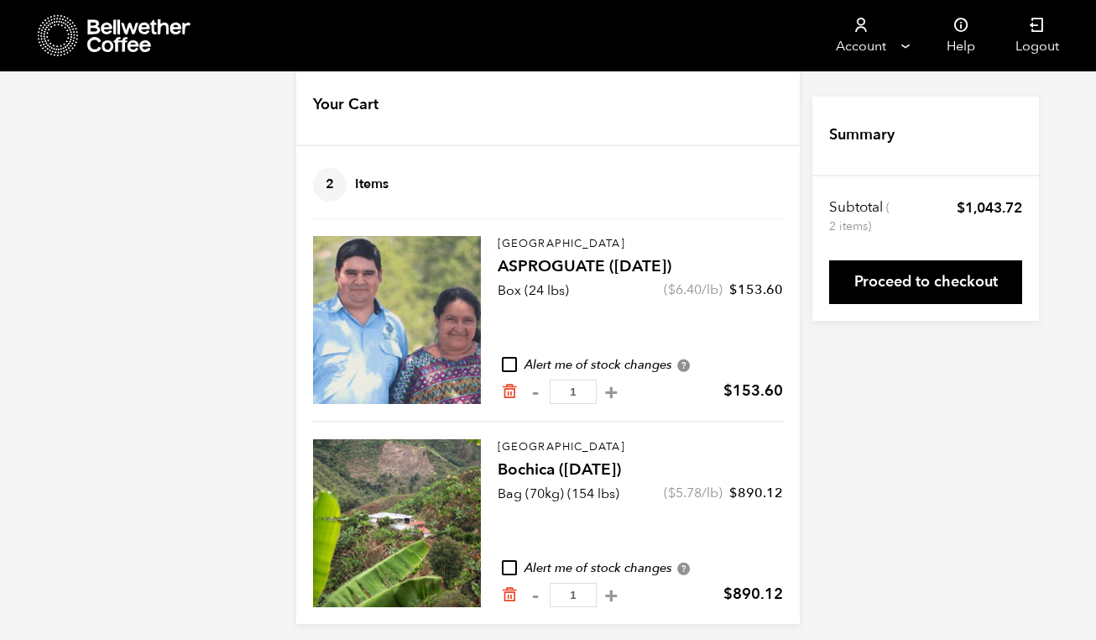
scroll to position [40, 0]
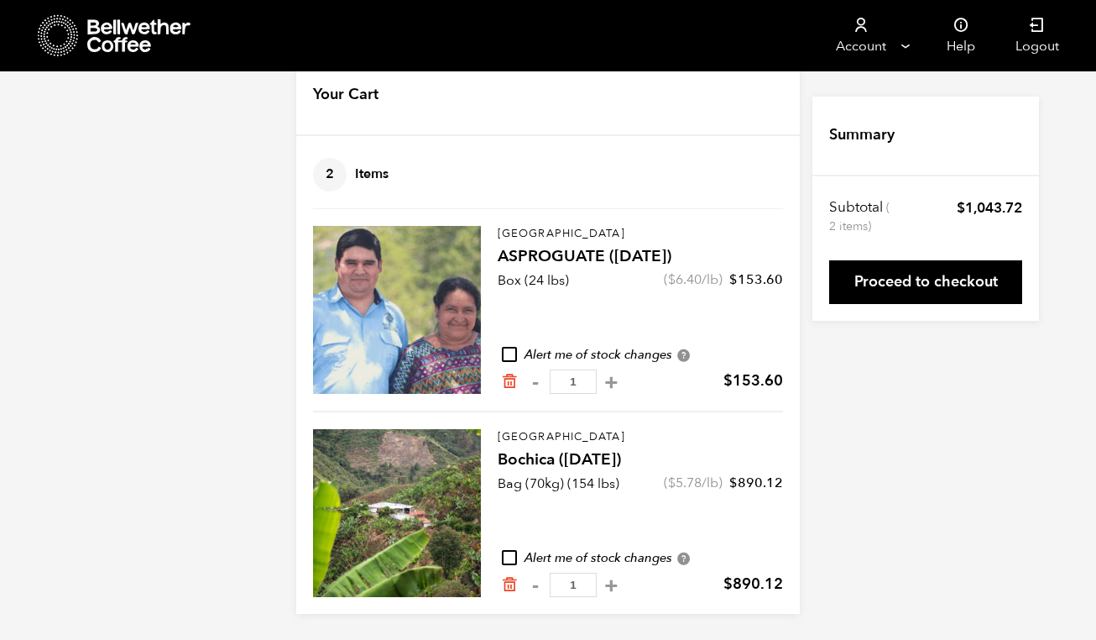
click at [911, 472] on div "Your Cart 2 Items Update cart 2 Items Guatemala ASPROGUATE ([DATE]) Box (24 lbs…" at bounding box center [548, 334] width 1096 height 557
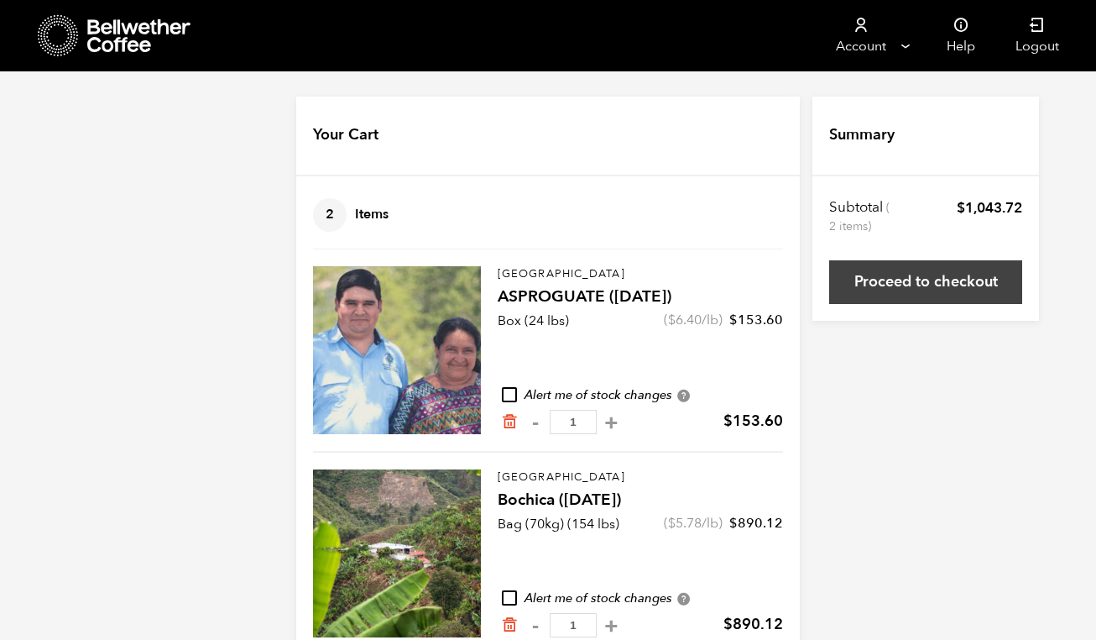
click at [939, 271] on link "Proceed to checkout" at bounding box center [925, 282] width 193 height 44
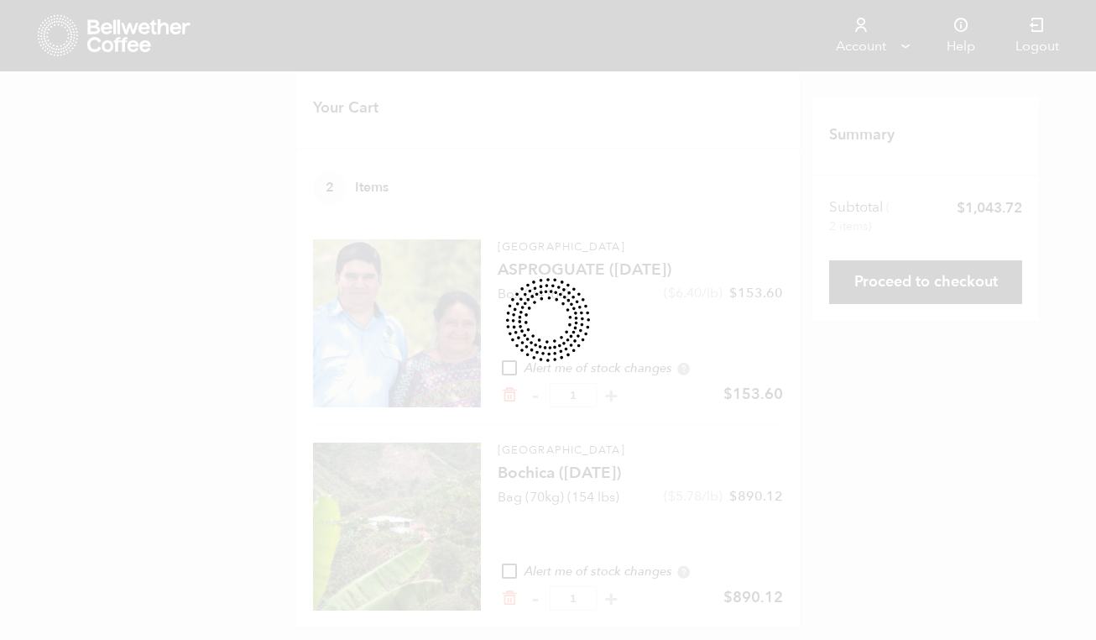
scroll to position [40, 0]
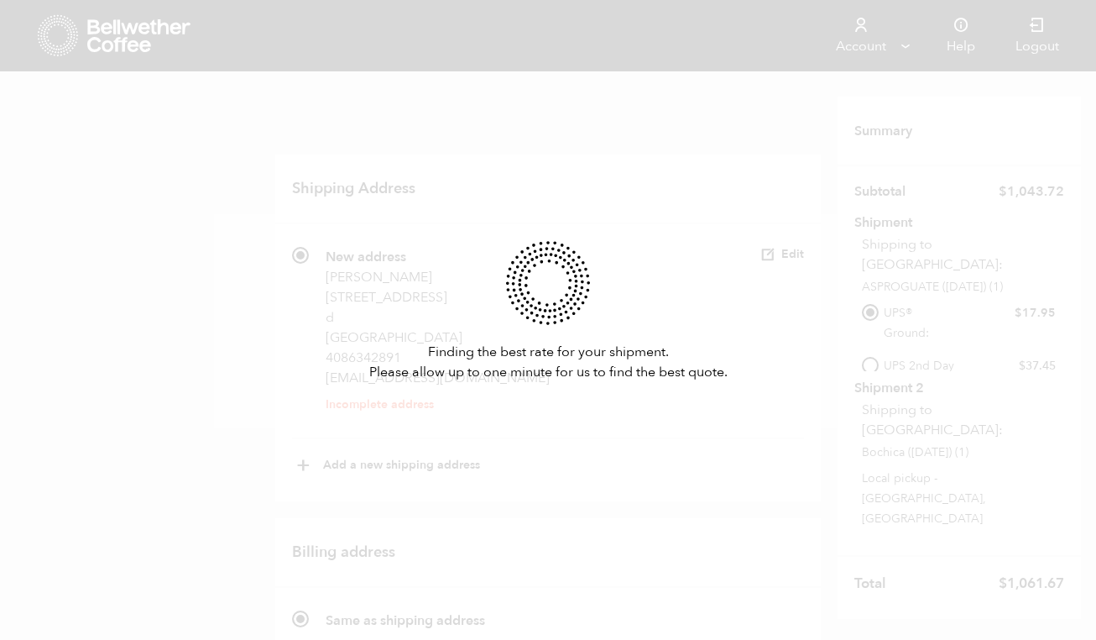
scroll to position [78, 0]
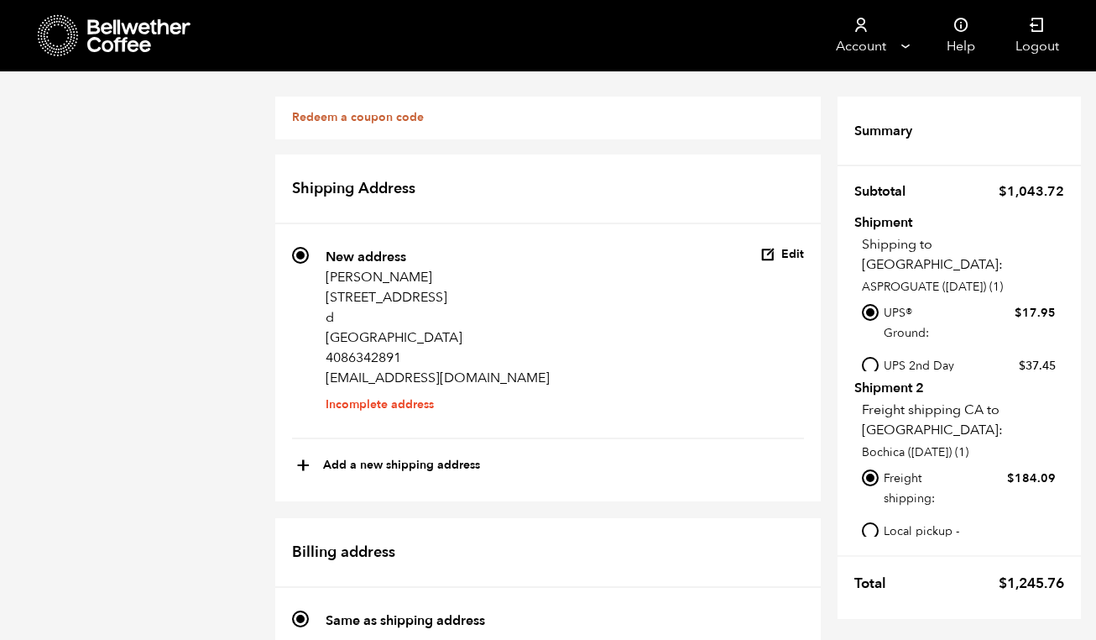
click at [871, 522] on input "Local pickup - [GEOGRAPHIC_DATA], [GEOGRAPHIC_DATA]" at bounding box center [870, 530] width 17 height 17
radio input "true"
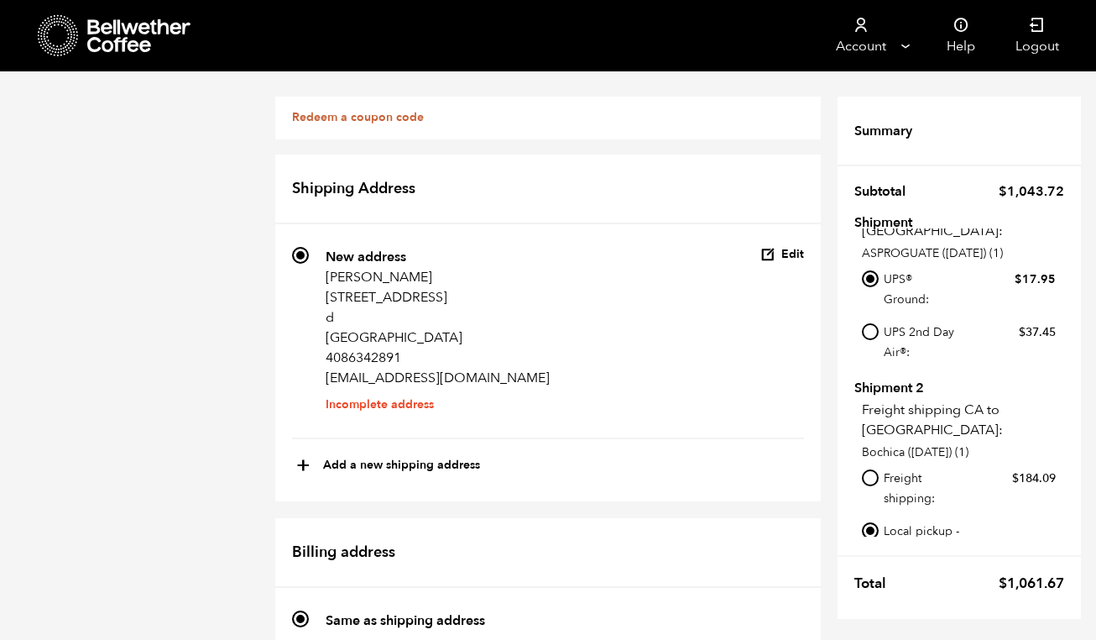
scroll to position [49, 0]
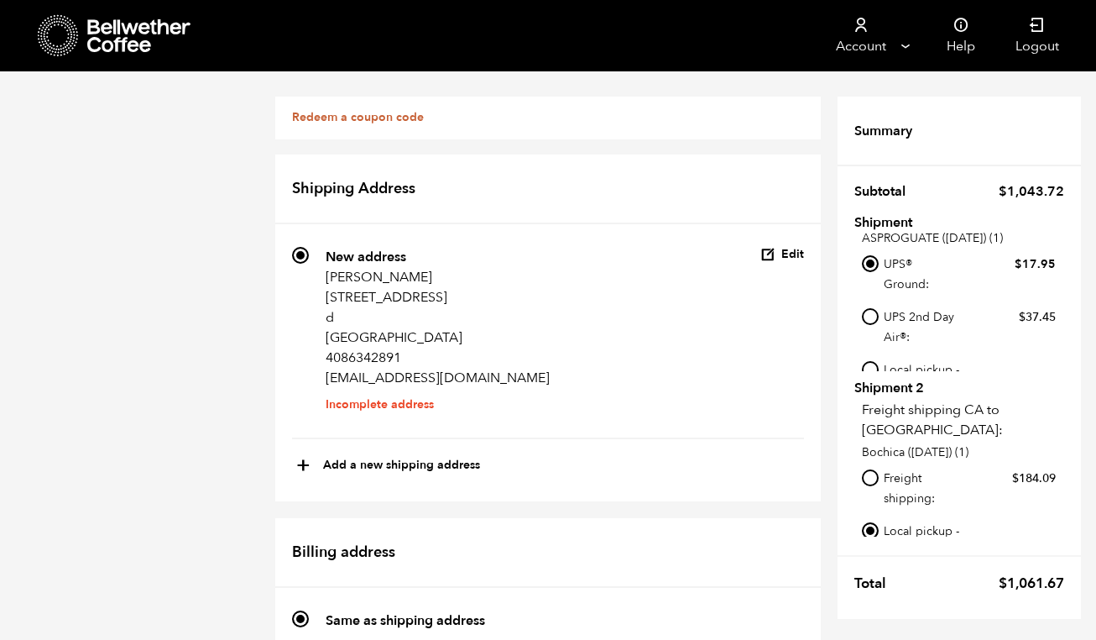
click at [869, 361] on input "Local pickup - [GEOGRAPHIC_DATA], [GEOGRAPHIC_DATA]" at bounding box center [870, 369] width 17 height 17
radio input "true"
